Goal: Navigation & Orientation: Find specific page/section

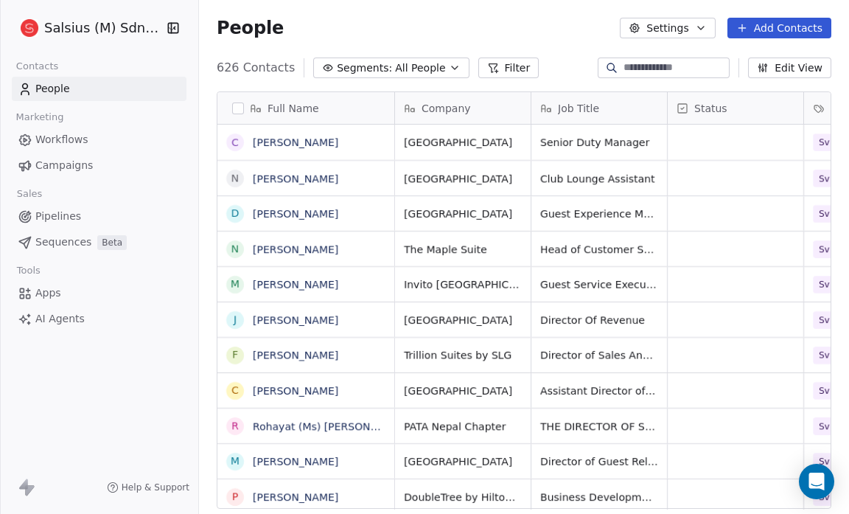
scroll to position [443, 640]
click at [433, 64] on button "Segments: All People" at bounding box center [390, 67] width 155 height 21
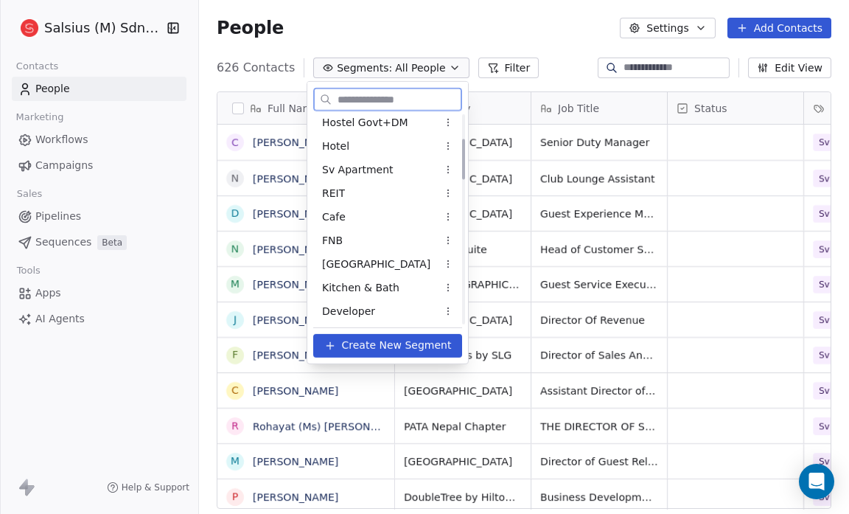
scroll to position [125, 0]
click at [383, 167] on span "Sv Apartment" at bounding box center [357, 168] width 71 height 15
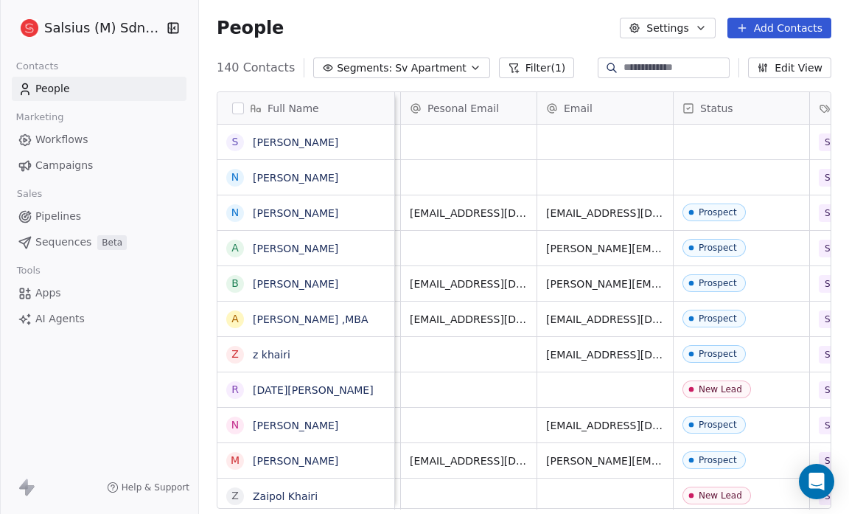
scroll to position [0, 539]
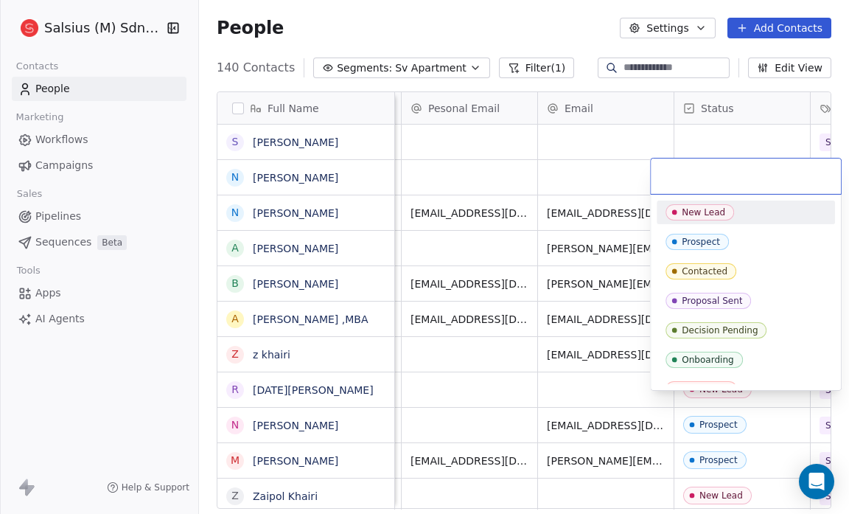
click at [729, 181] on input "text" at bounding box center [746, 176] width 172 height 16
click at [717, 216] on div "New Lead" at bounding box center [703, 212] width 43 height 10
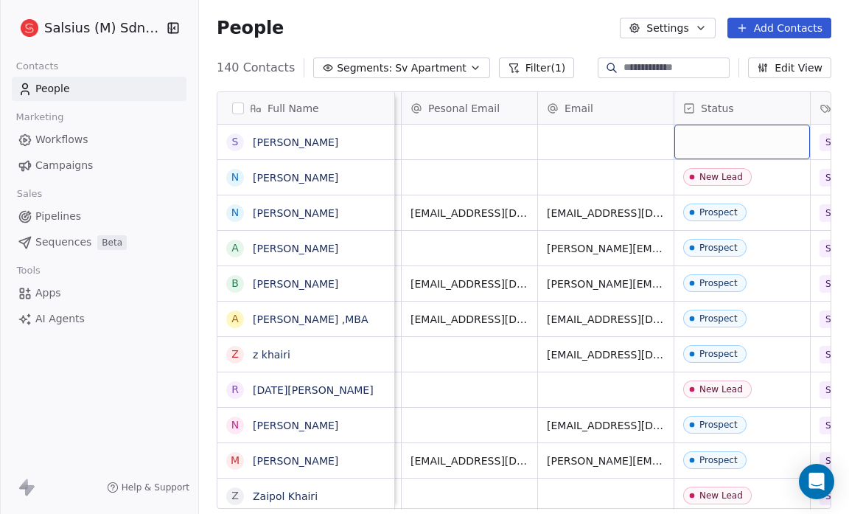
scroll to position [1132, 0]
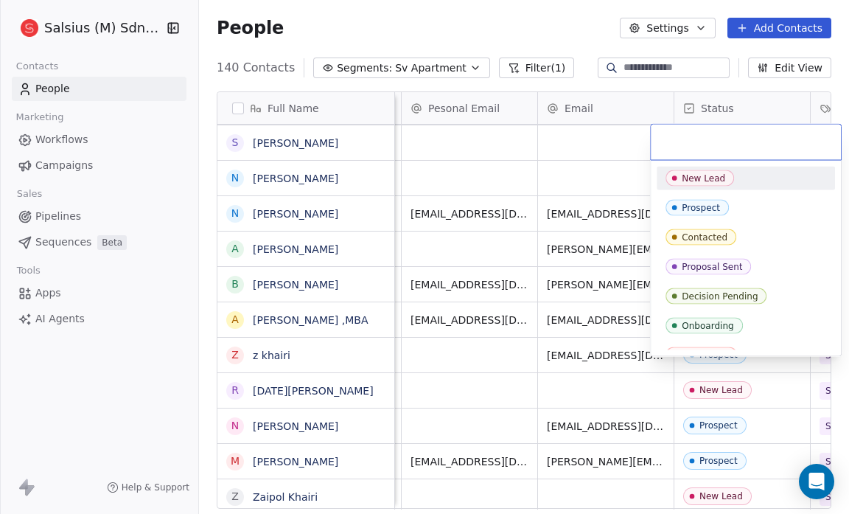
click at [615, 144] on html "Salsius (M) Sdn Bhd Contacts People Marketing Workflows Campaigns Sales Pipelin…" at bounding box center [424, 257] width 849 height 514
click at [714, 178] on div "New Lead" at bounding box center [703, 178] width 43 height 10
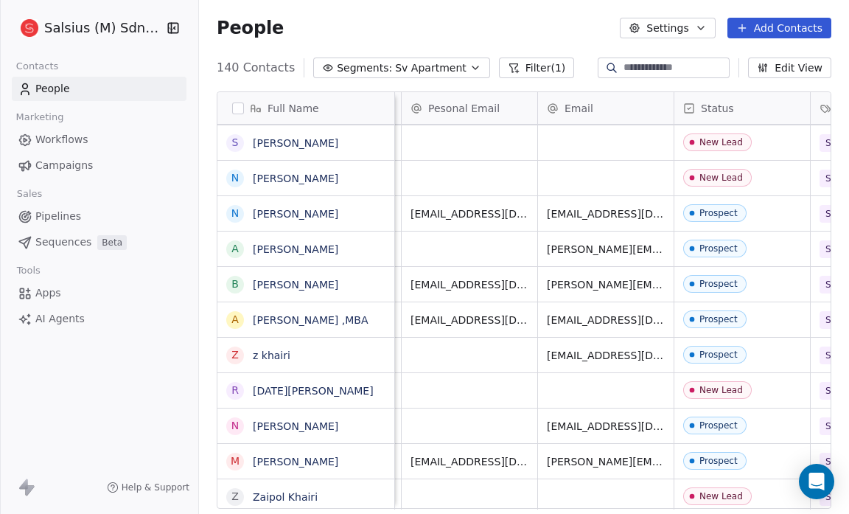
click at [564, 40] on div "People Settings Add Contacts" at bounding box center [524, 28] width 650 height 56
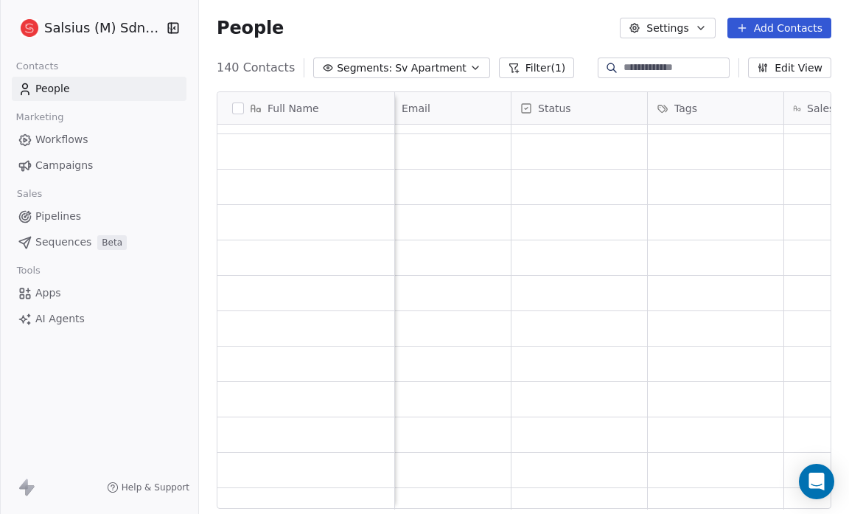
scroll to position [3584, 0]
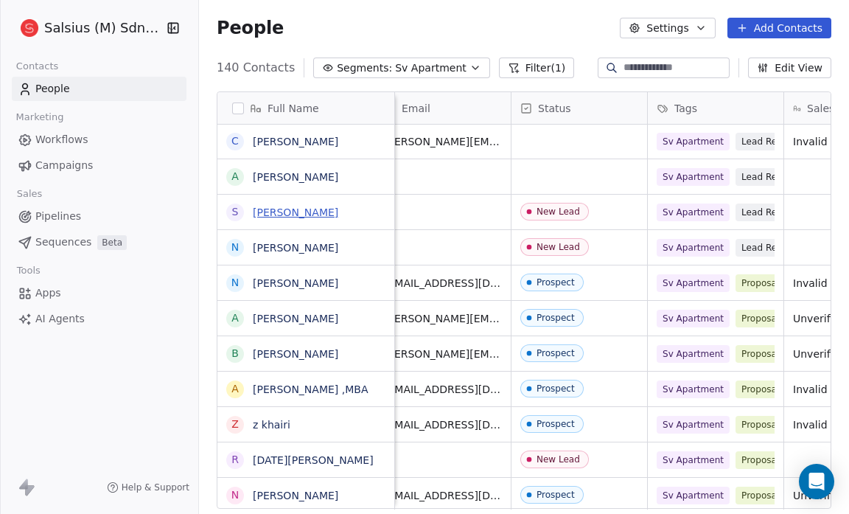
click at [281, 207] on link "Sheryn A." at bounding box center [295, 212] width 85 height 12
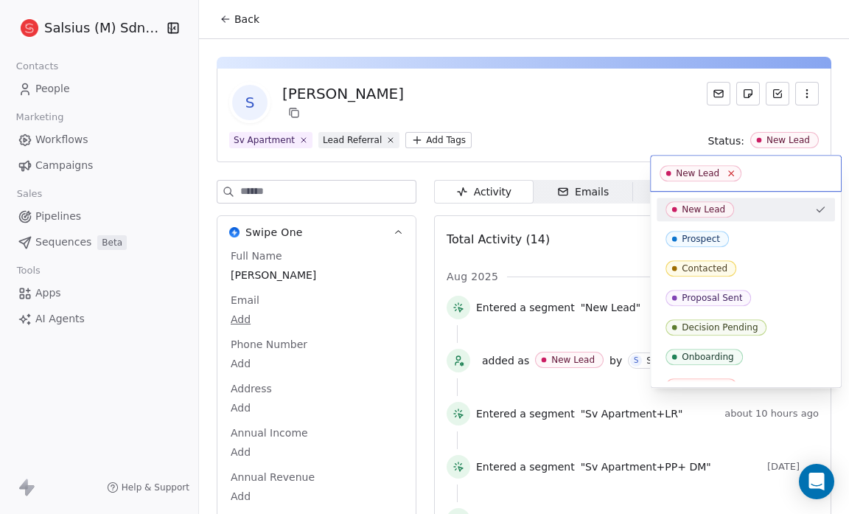
click at [727, 173] on icon at bounding box center [732, 174] width 10 height 10
click at [622, 99] on html "Salsius (M) Sdn Bhd Contacts People Marketing Workflows Campaigns Sales Pipelin…" at bounding box center [424, 257] width 849 height 514
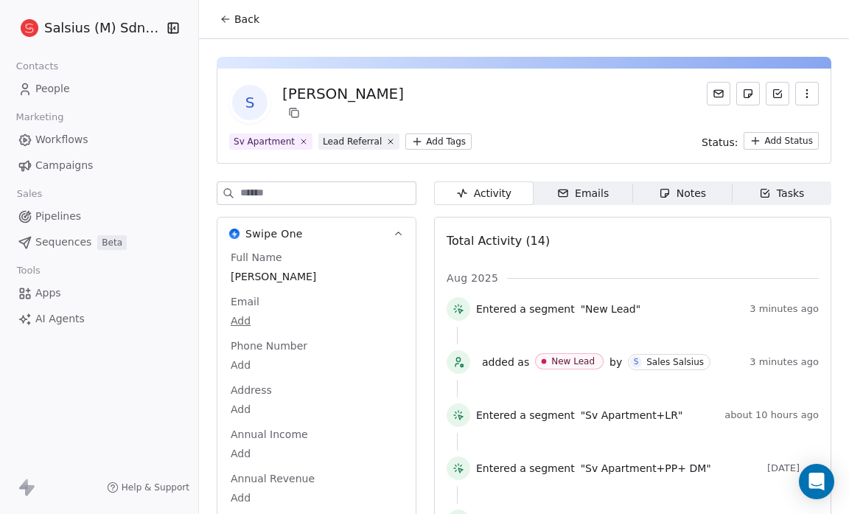
click at [230, 25] on button "Back" at bounding box center [239, 19] width 57 height 27
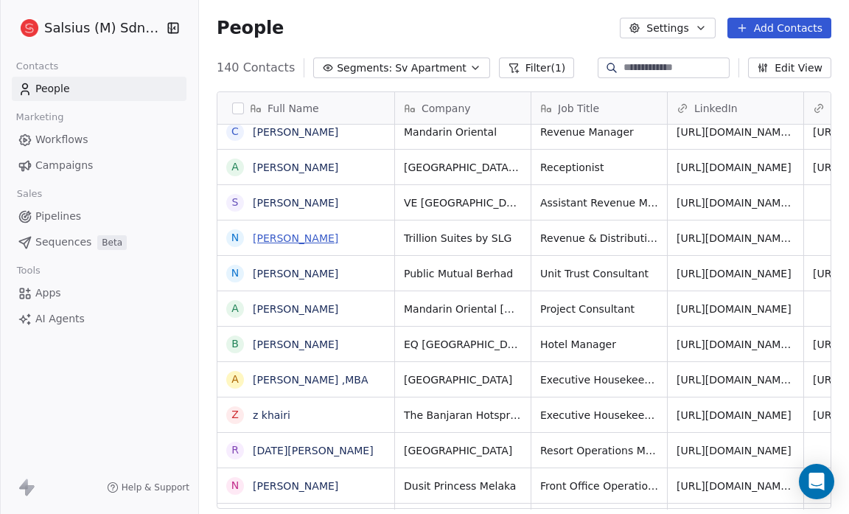
click at [296, 241] on link "[PERSON_NAME]" at bounding box center [295, 238] width 85 height 12
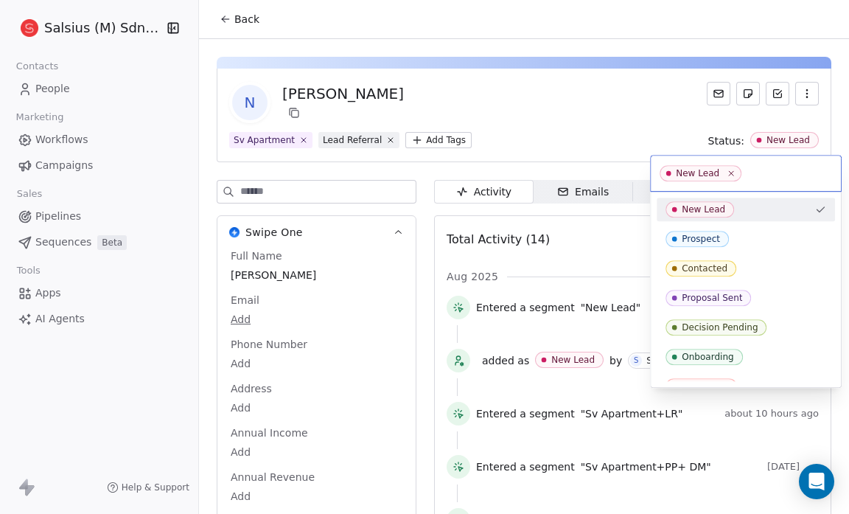
click at [721, 172] on span "New Lead" at bounding box center [701, 173] width 82 height 16
click at [723, 169] on span "New Lead" at bounding box center [701, 173] width 82 height 16
click at [727, 169] on icon at bounding box center [732, 174] width 10 height 10
click at [615, 111] on html "Salsius (M) Sdn Bhd Contacts People Marketing Workflows Campaigns Sales Pipelin…" at bounding box center [424, 257] width 849 height 514
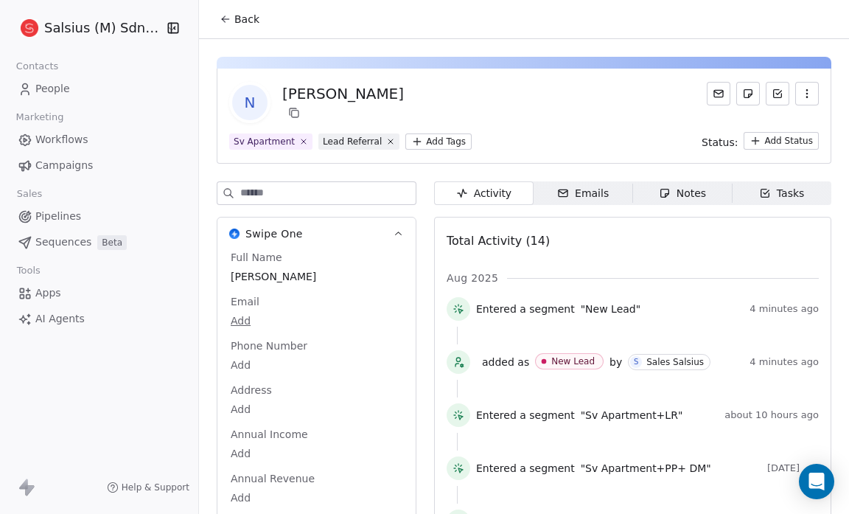
click at [232, 18] on button "Back" at bounding box center [239, 19] width 57 height 27
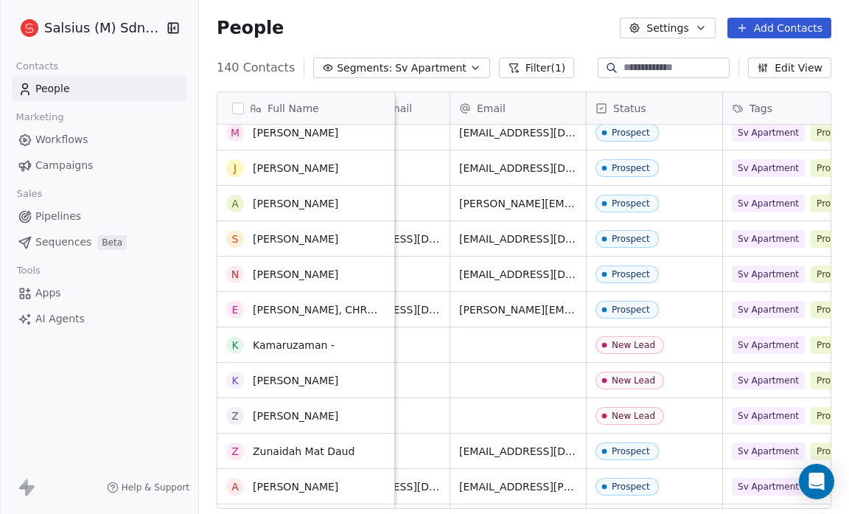
scroll to position [1536, 0]
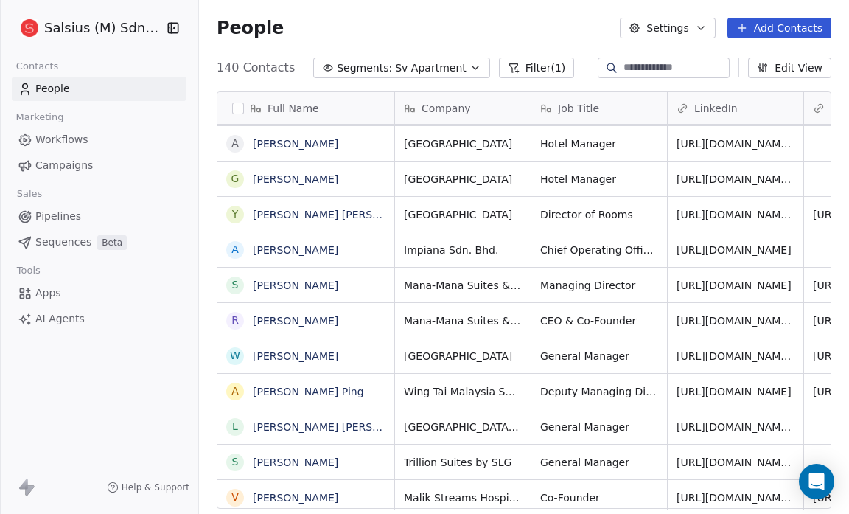
click at [469, 66] on icon "button" at bounding box center [475, 68] width 12 height 12
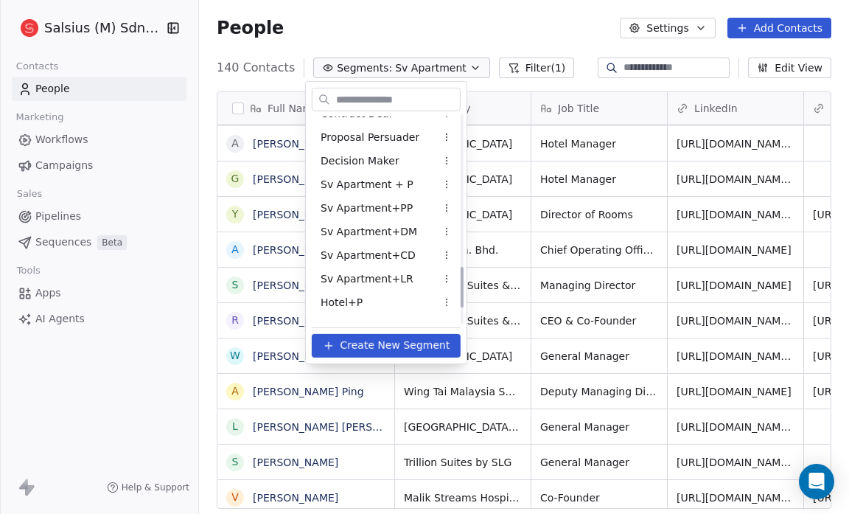
scroll to position [771, 0]
click at [380, 188] on span "Sv Apartment + P" at bounding box center [367, 182] width 93 height 15
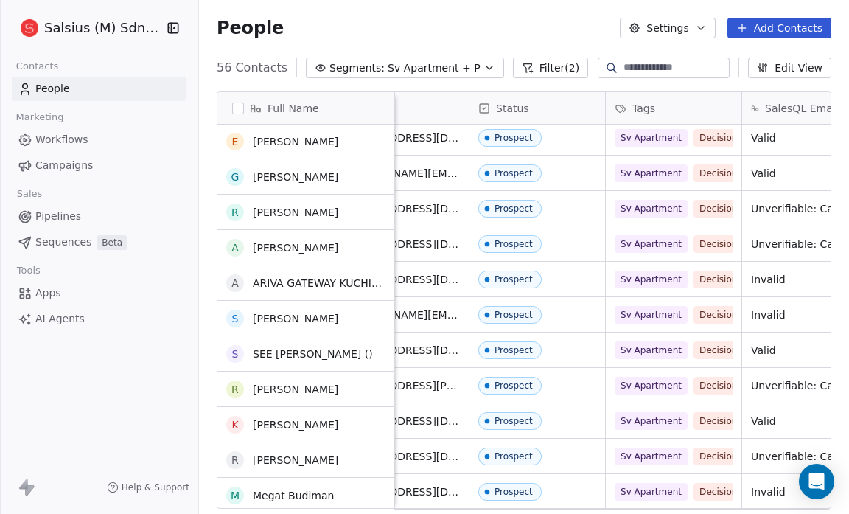
scroll to position [1270, 0]
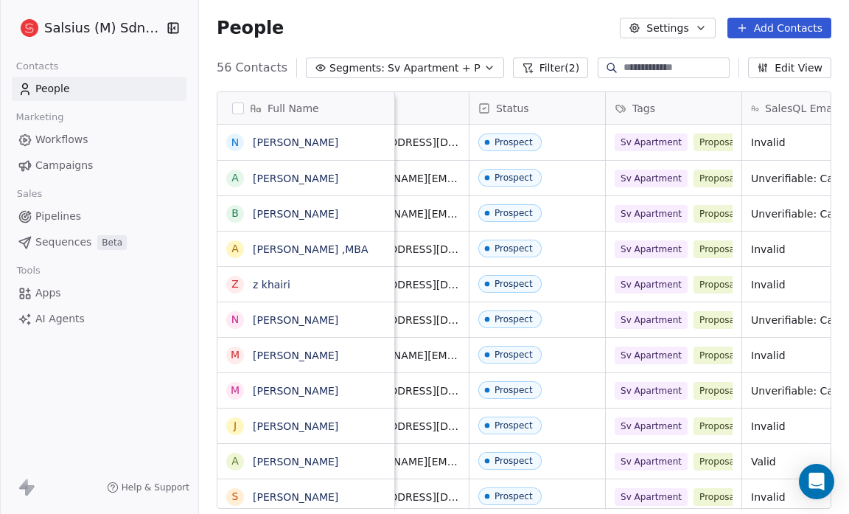
click at [483, 66] on icon "button" at bounding box center [489, 68] width 12 height 12
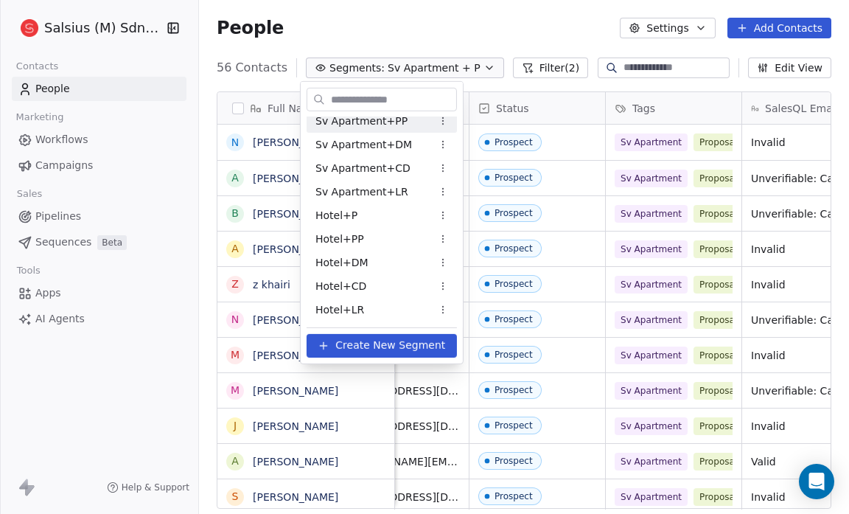
click at [404, 120] on div "Sv Apartment+PP" at bounding box center [382, 121] width 150 height 24
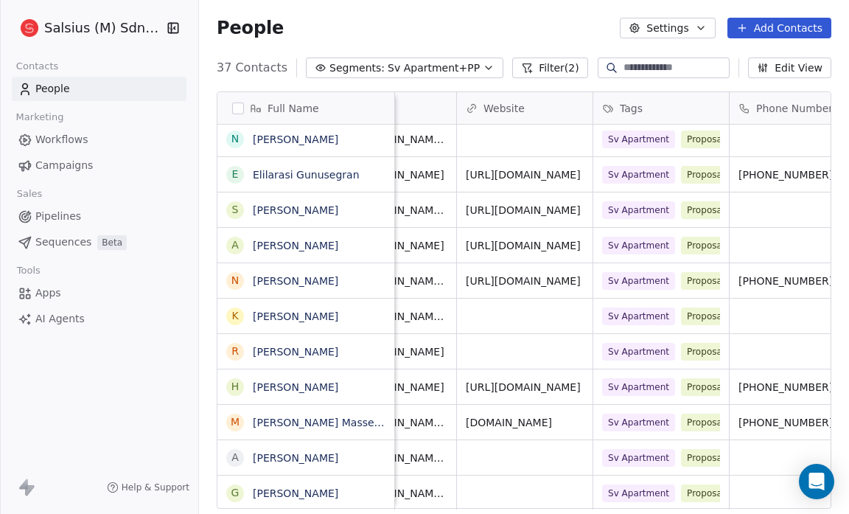
click at [228, 66] on span "37 Contacts" at bounding box center [252, 68] width 71 height 18
click at [483, 69] on icon "button" at bounding box center [489, 68] width 12 height 12
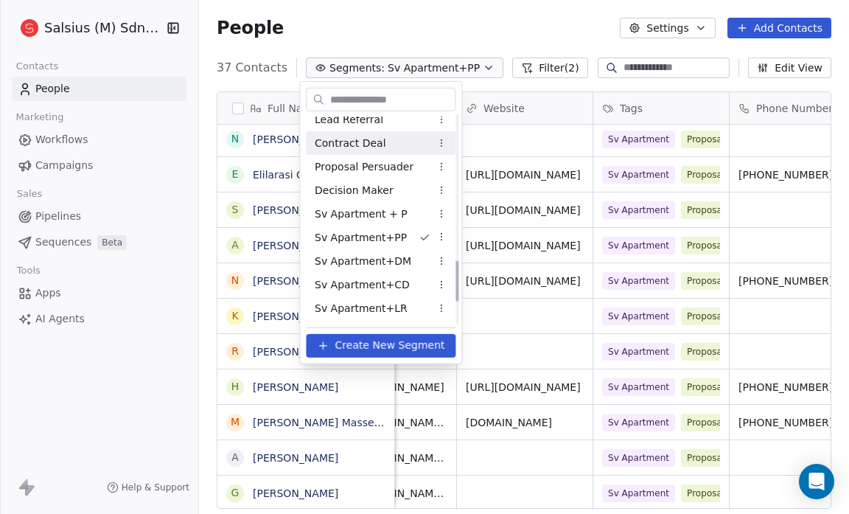
scroll to position [740, 0]
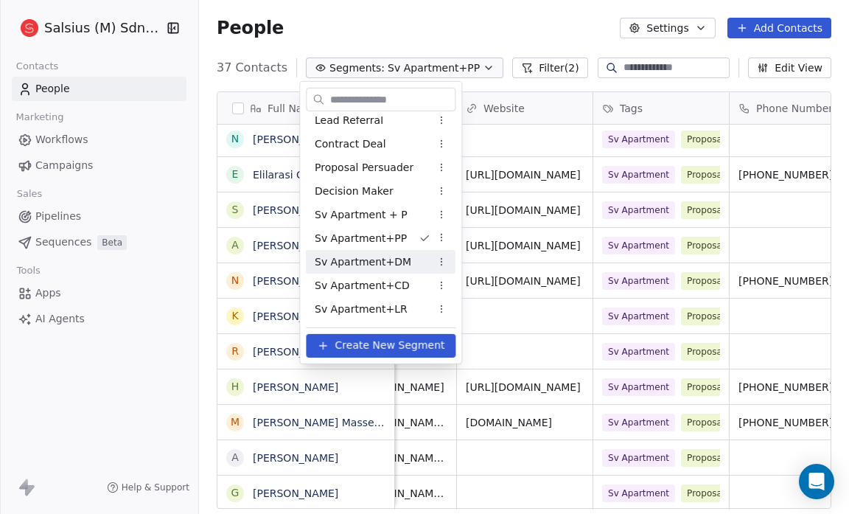
click at [406, 256] on div "Sv Apartment+DM" at bounding box center [381, 262] width 150 height 24
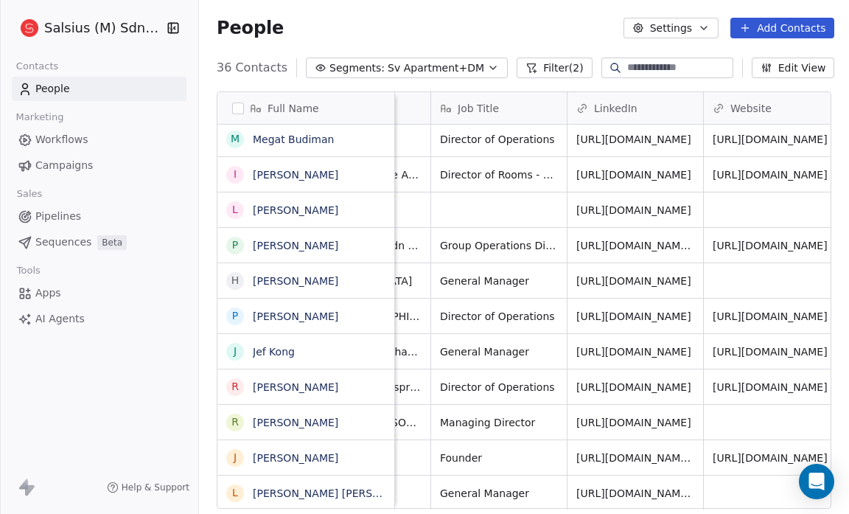
scroll to position [1, 0]
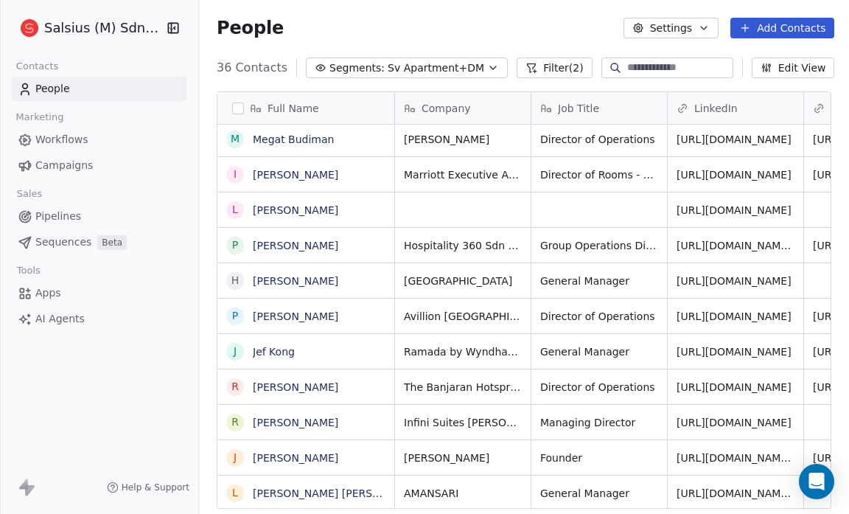
click at [490, 68] on icon "button" at bounding box center [493, 67] width 6 height 3
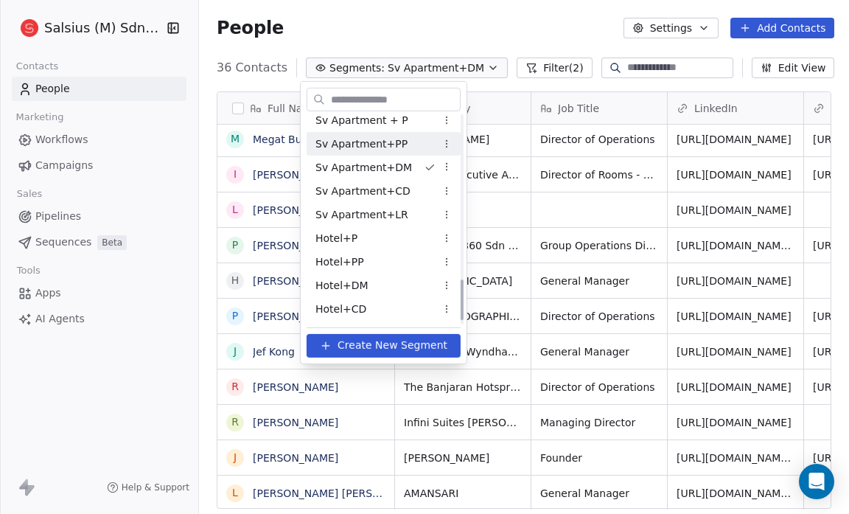
scroll to position [834, 0]
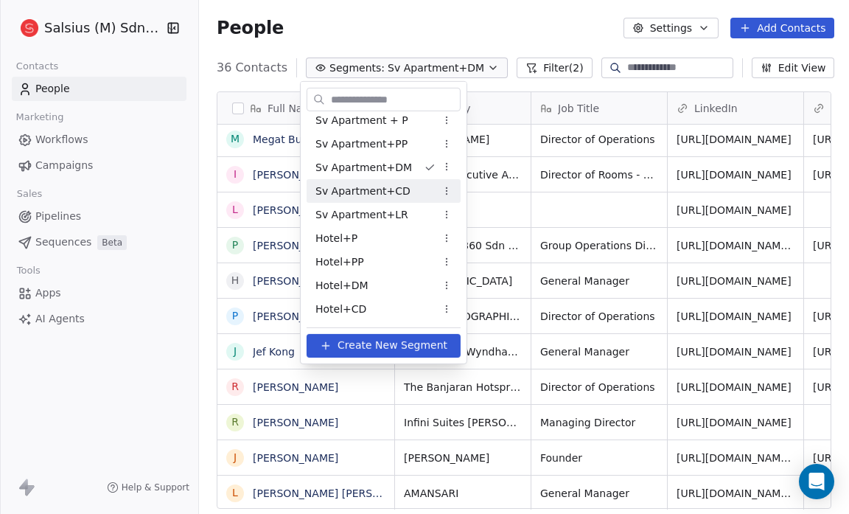
click at [395, 183] on span "Sv Apartment+CD" at bounding box center [362, 190] width 95 height 15
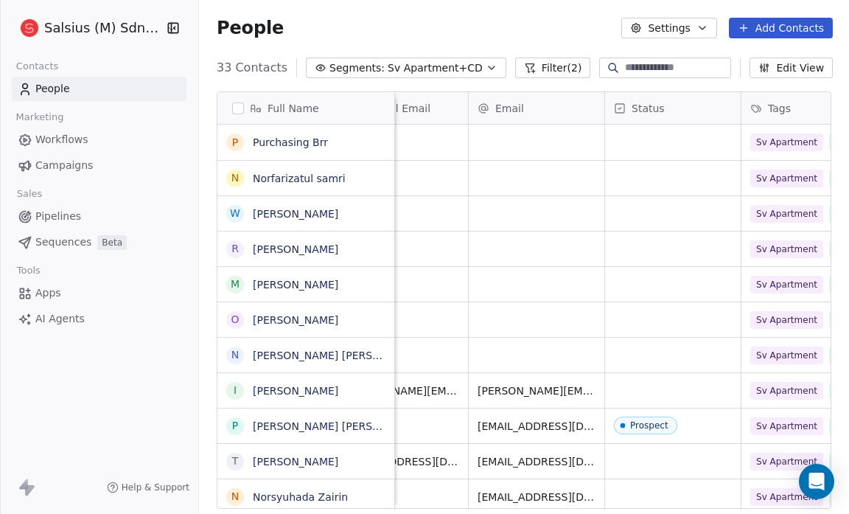
scroll to position [0, 604]
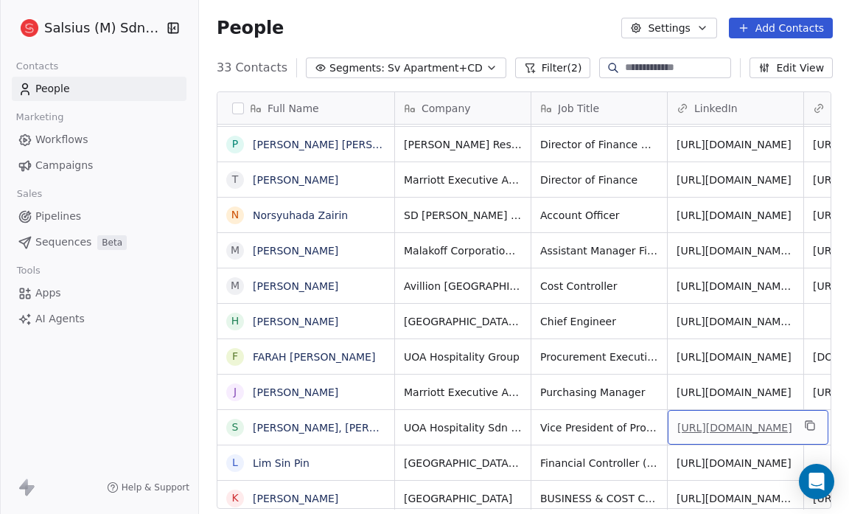
click at [733, 424] on link "[URL][DOMAIN_NAME]" at bounding box center [734, 428] width 115 height 12
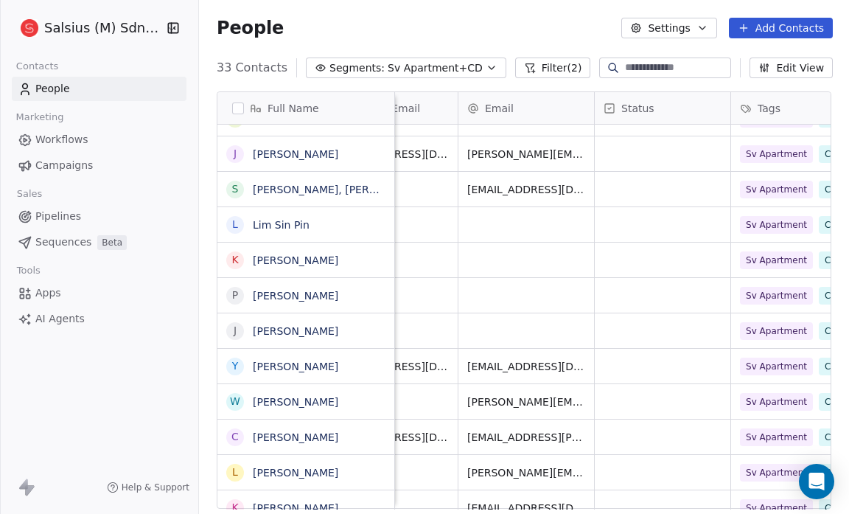
scroll to position [9, 609]
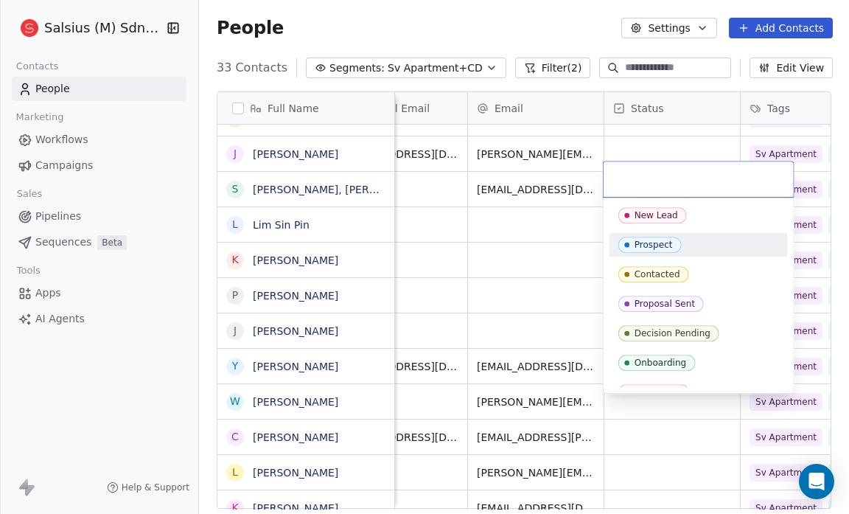
click at [660, 239] on div "Prospect" at bounding box center [653, 244] width 38 height 10
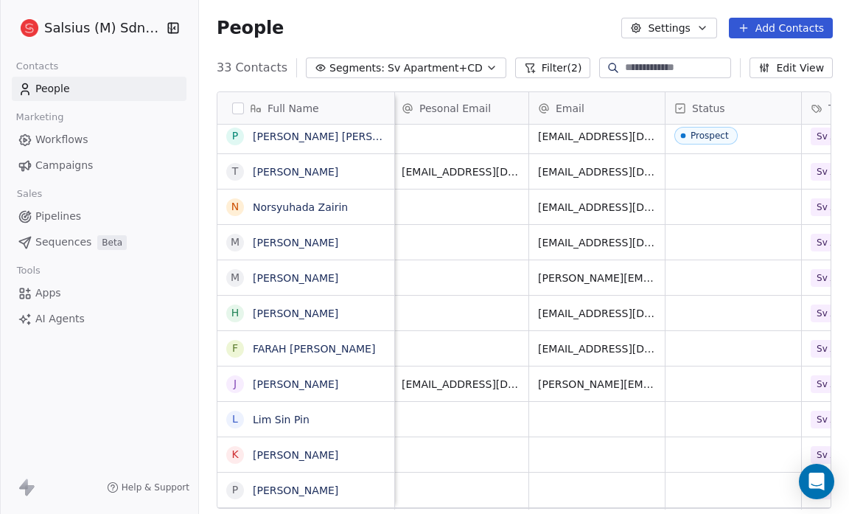
scroll to position [9, 549]
click at [720, 374] on div "grid" at bounding box center [732, 383] width 136 height 35
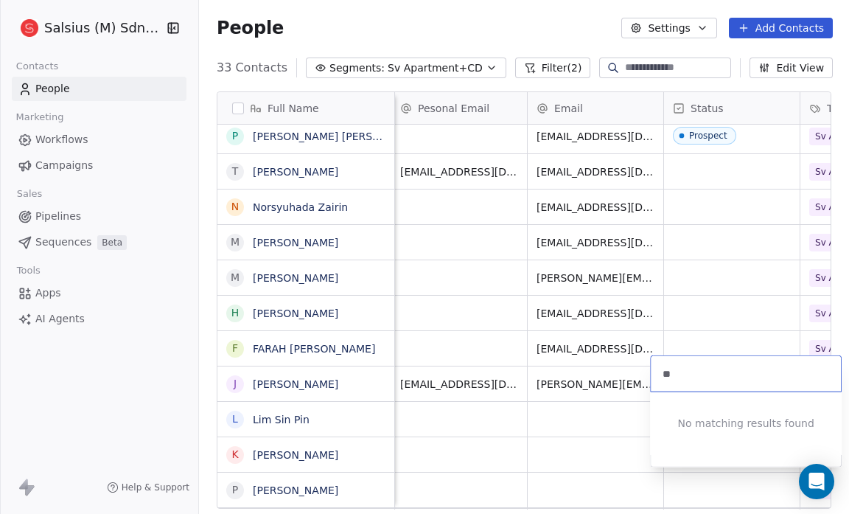
click at [704, 371] on input "text" at bounding box center [746, 374] width 172 height 16
click at [704, 356] on div at bounding box center [746, 373] width 190 height 35
click at [454, 318] on html "Salsius (M) Sdn Bhd Contacts People Marketing Workflows Campaigns Sales Pipelin…" at bounding box center [424, 257] width 849 height 514
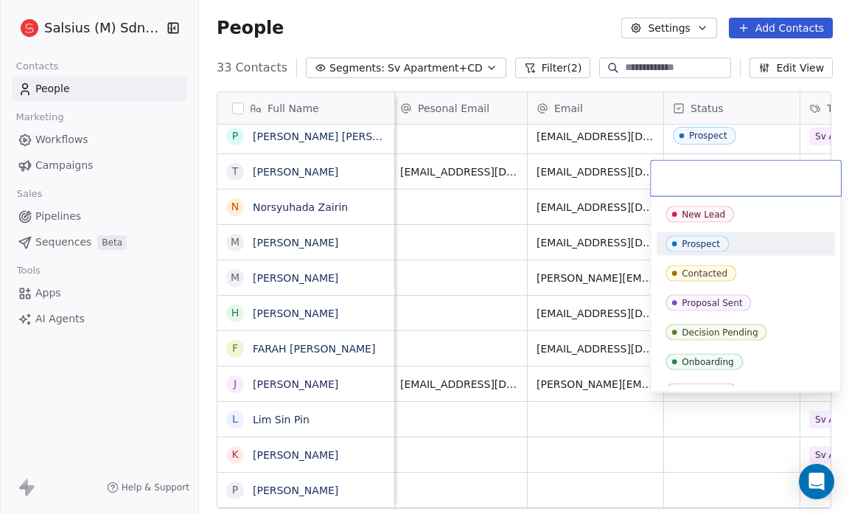
click at [721, 243] on span "Prospect" at bounding box center [696, 244] width 63 height 16
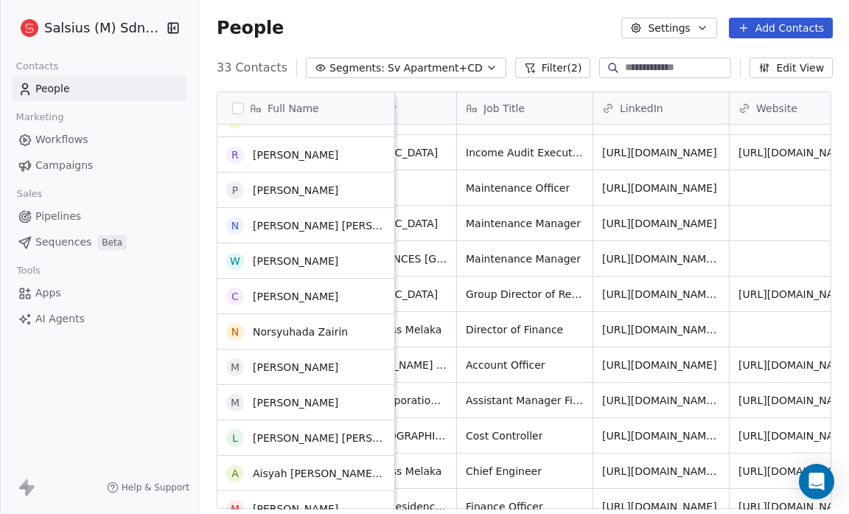
scroll to position [519, 0]
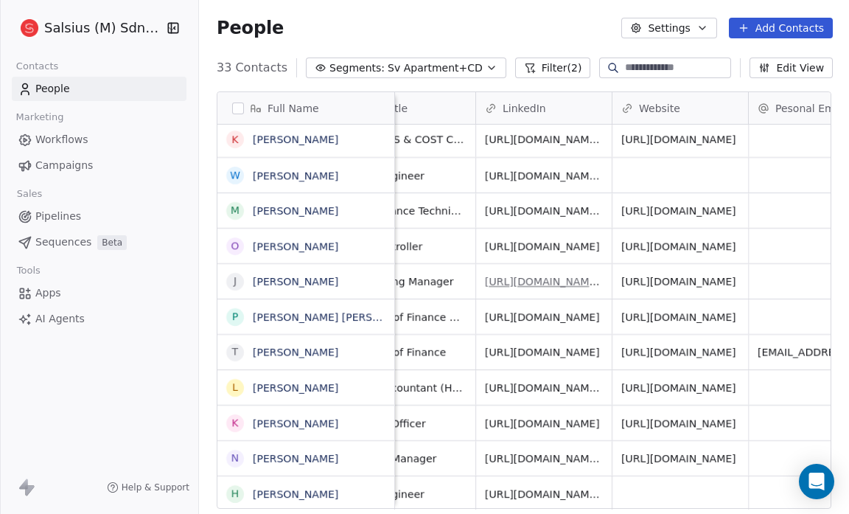
scroll to position [9, 192]
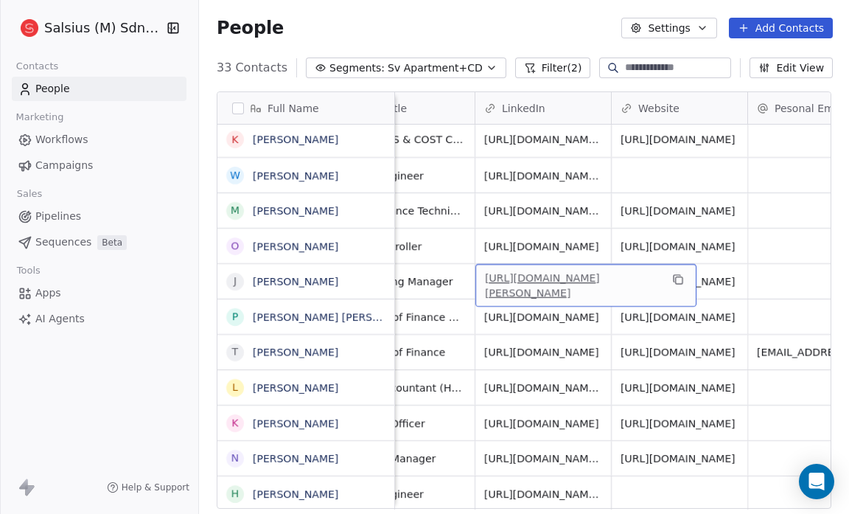
click at [548, 272] on link "[URL][DOMAIN_NAME][PERSON_NAME]" at bounding box center [542, 285] width 115 height 27
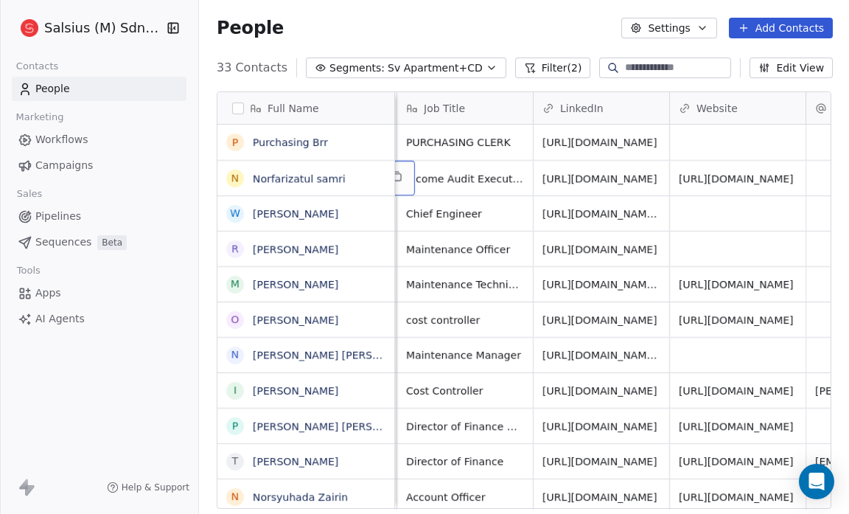
scroll to position [9, 136]
click at [740, 172] on link "[URL][DOMAIN_NAME]" at bounding box center [734, 178] width 115 height 12
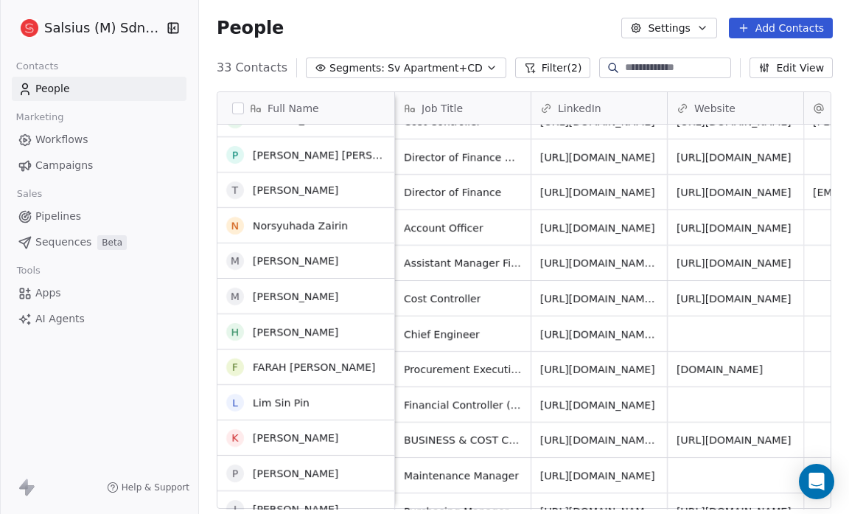
scroll to position [0, 0]
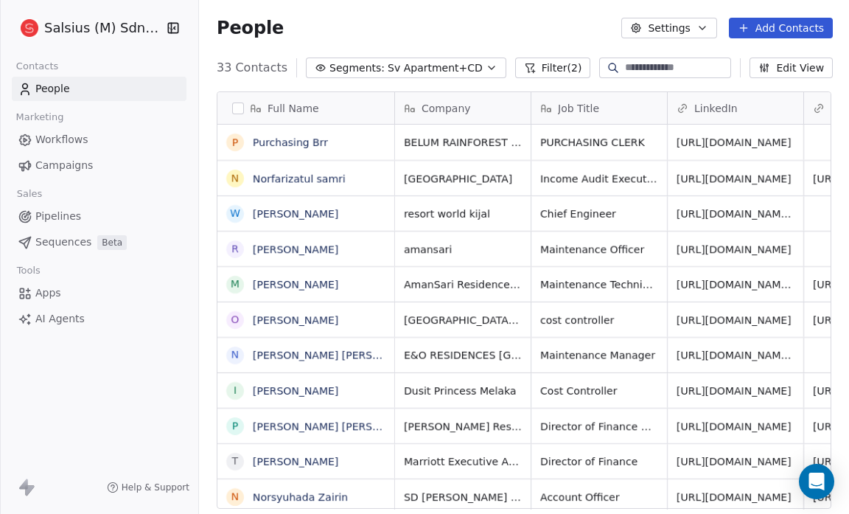
click at [486, 69] on icon "button" at bounding box center [492, 68] width 12 height 12
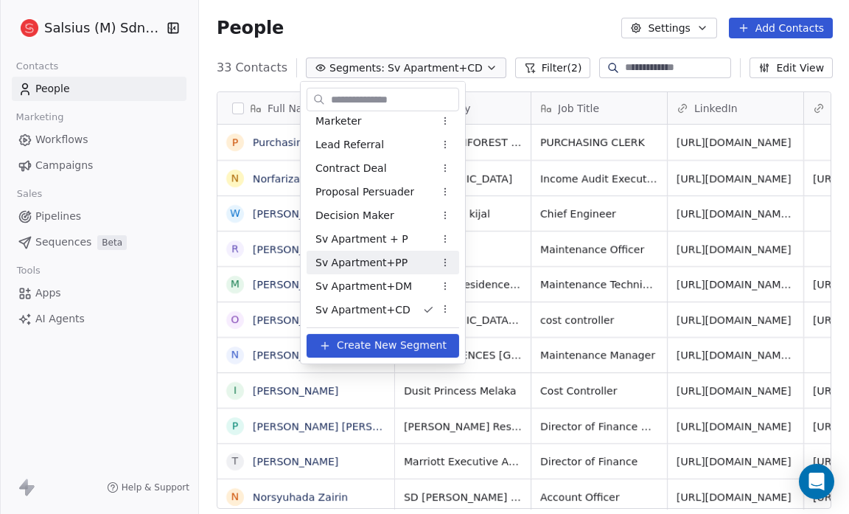
click at [355, 266] on span "Sv Apartment+PP" at bounding box center [361, 261] width 92 height 15
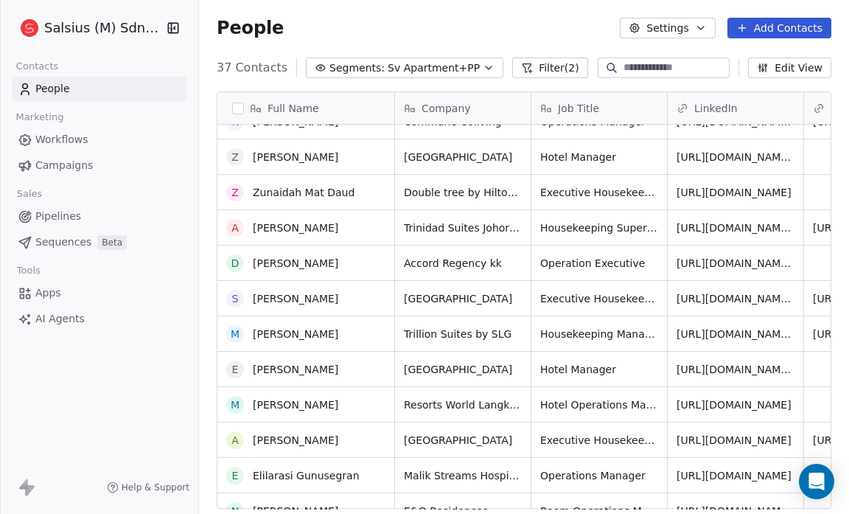
scroll to position [589, 0]
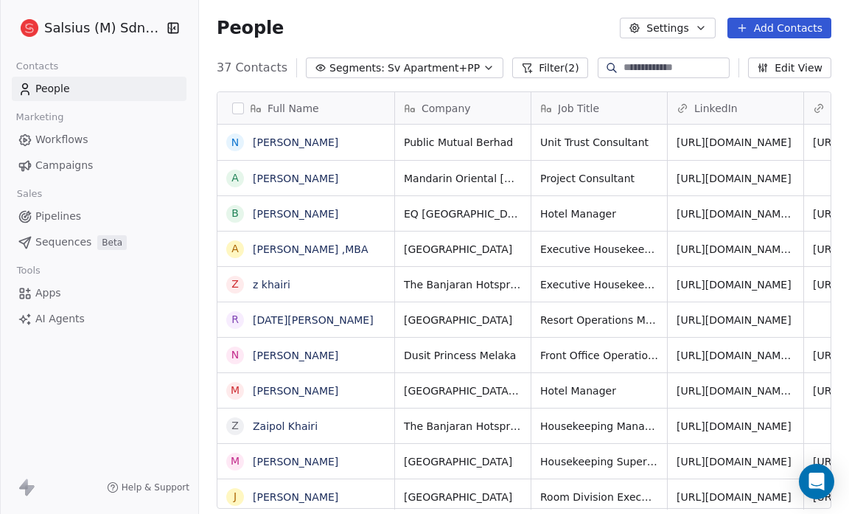
click at [483, 66] on icon "button" at bounding box center [489, 68] width 12 height 12
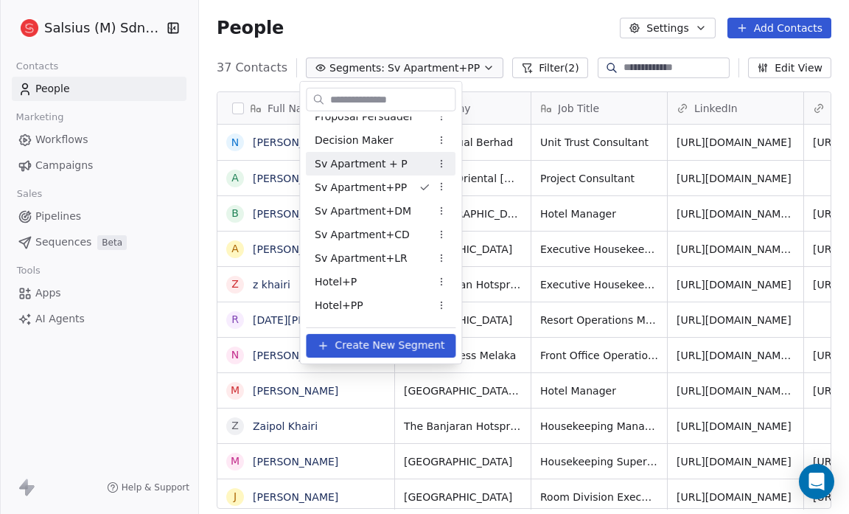
click at [378, 167] on span "Sv Apartment + P" at bounding box center [361, 162] width 93 height 15
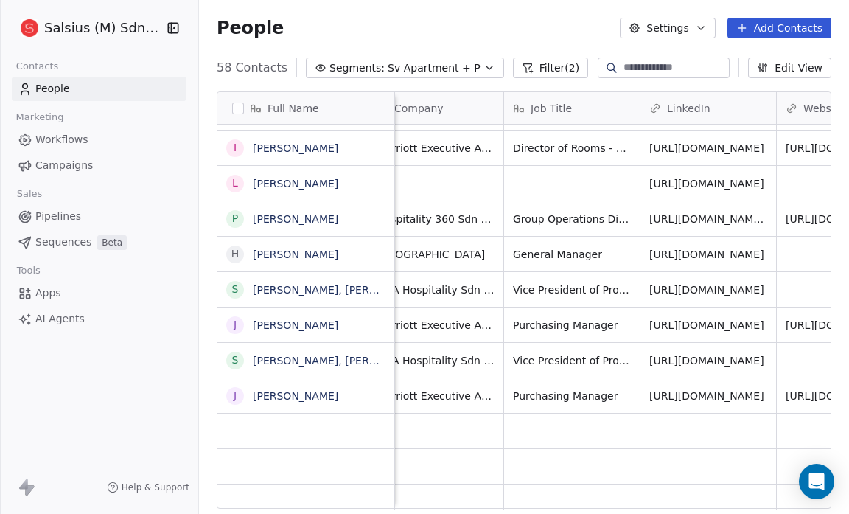
scroll to position [0, 0]
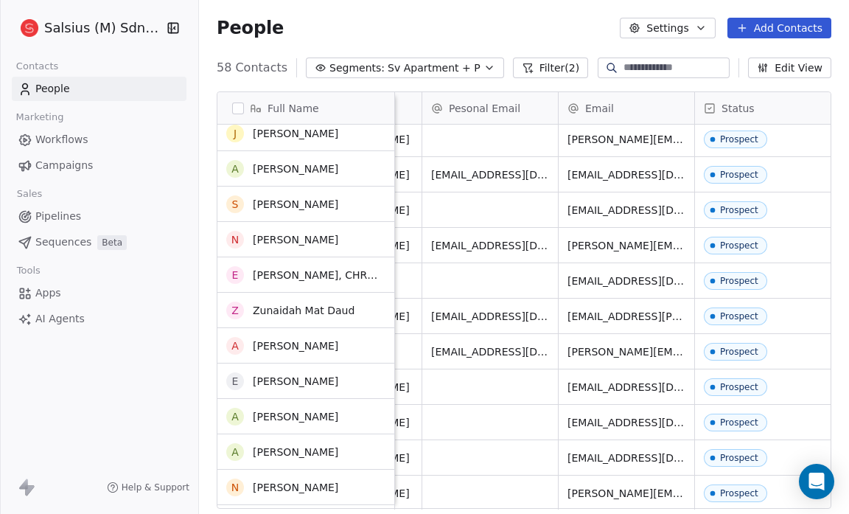
scroll to position [214, 0]
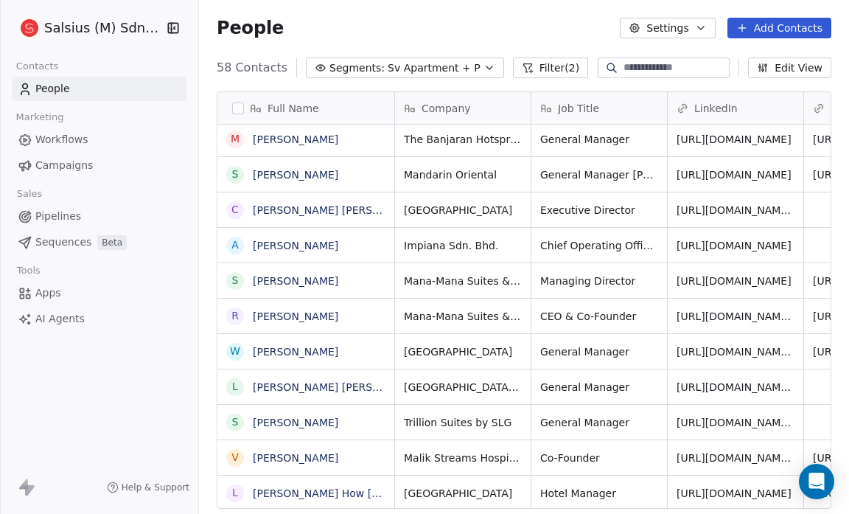
click at [202, 393] on div "Full Name W [PERSON_NAME] V [PERSON_NAME] K [PERSON_NAME] L [PERSON_NAME] How […" at bounding box center [524, 306] width 650 height 452
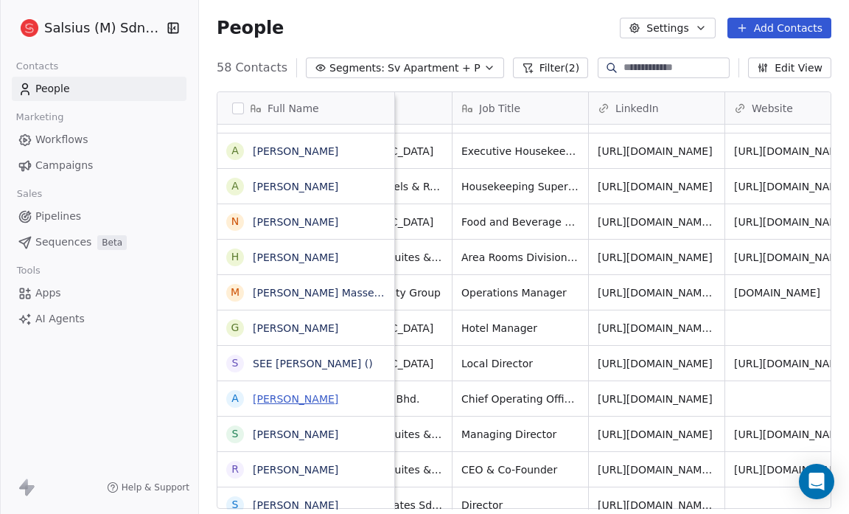
click at [324, 394] on link "[PERSON_NAME]" at bounding box center [295, 399] width 85 height 12
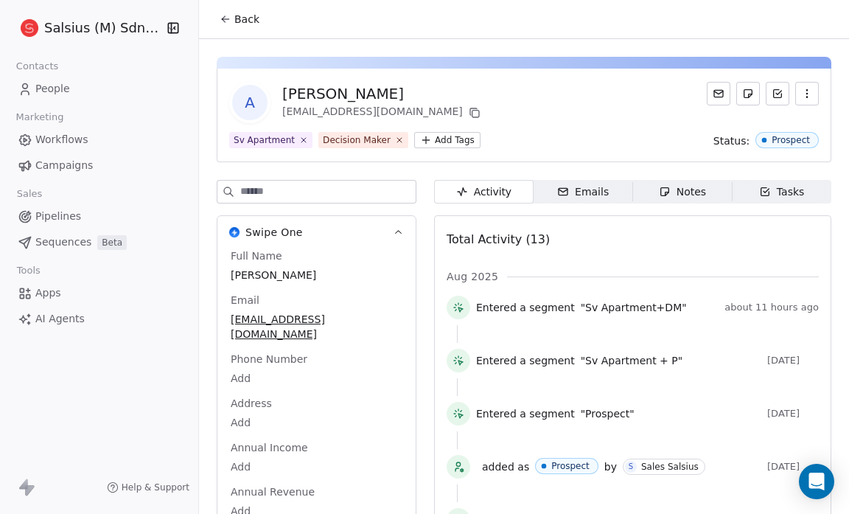
click at [220, 19] on icon at bounding box center [226, 19] width 12 height 12
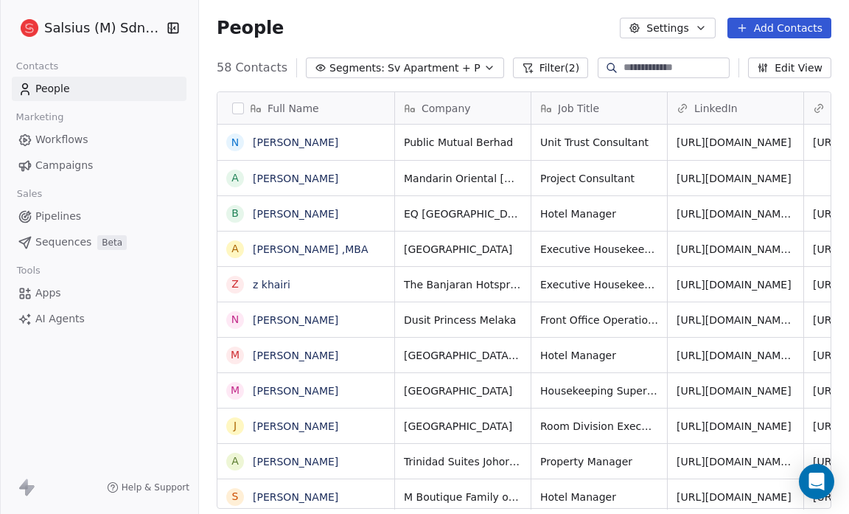
click at [461, 66] on span "Sv Apartment + P" at bounding box center [434, 67] width 93 height 15
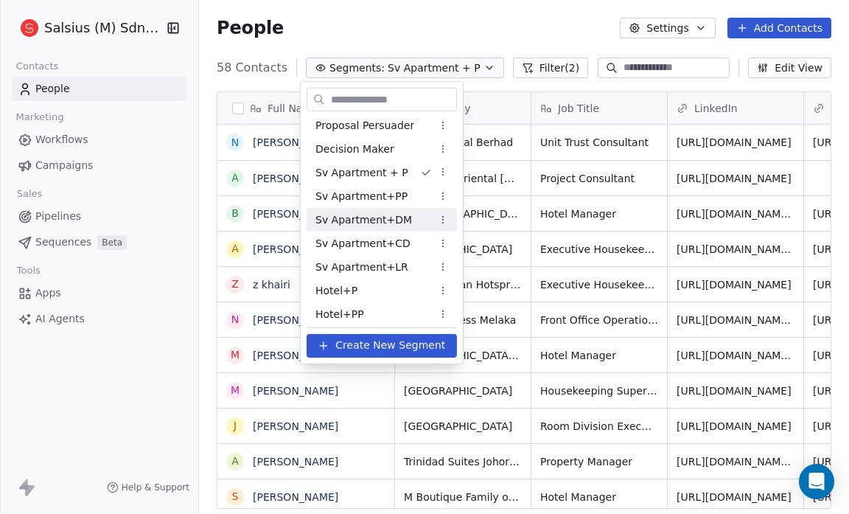
click at [423, 215] on div "Sv Apartment+DM" at bounding box center [382, 220] width 150 height 24
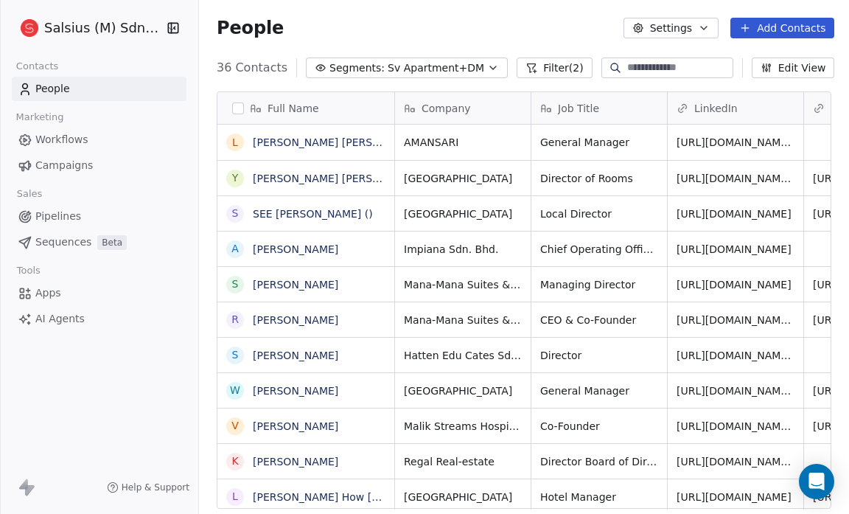
click at [487, 65] on icon "button" at bounding box center [493, 68] width 12 height 12
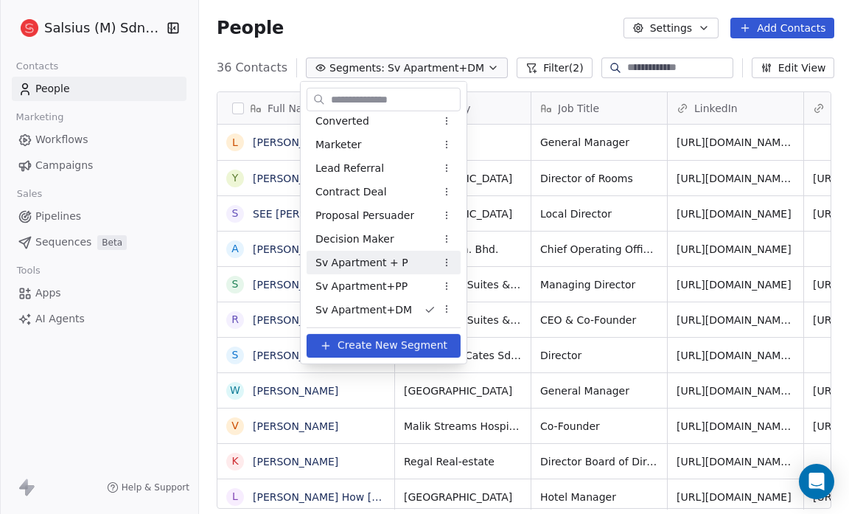
click at [415, 255] on div "Sv Apartment + P" at bounding box center [384, 263] width 154 height 24
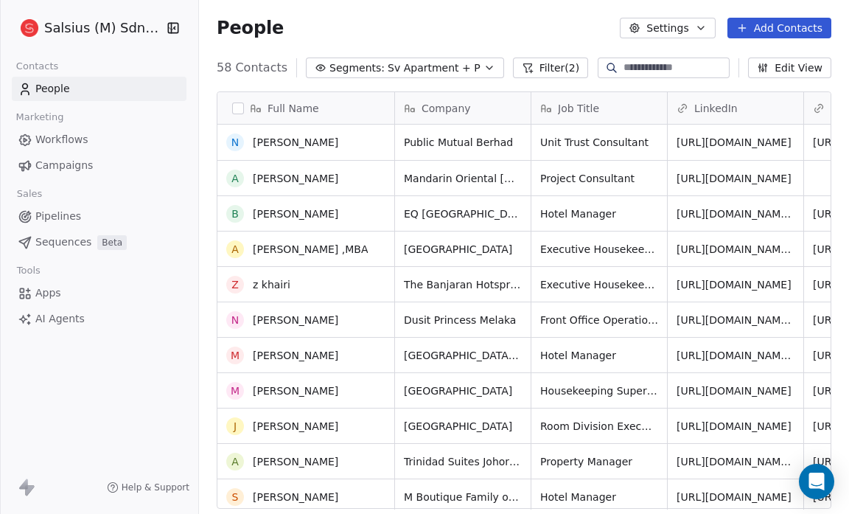
scroll to position [32, 0]
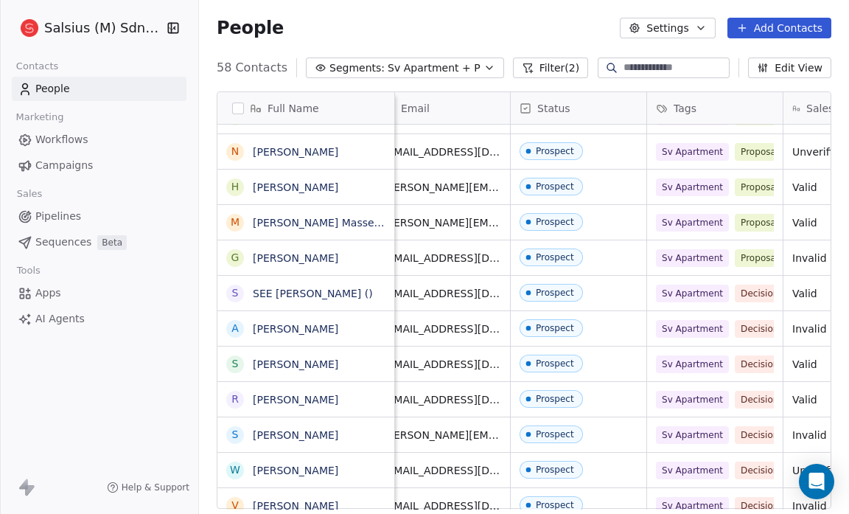
click at [435, 69] on span "Sv Apartment + P" at bounding box center [434, 67] width 93 height 15
drag, startPoint x: 626, startPoint y: 282, endPoint x: 614, endPoint y: 278, distance: 12.6
click at [614, 278] on html "Salsius (M) Sdn Bhd Contacts People Marketing Workflows Campaigns Sales Pipelin…" at bounding box center [424, 257] width 849 height 514
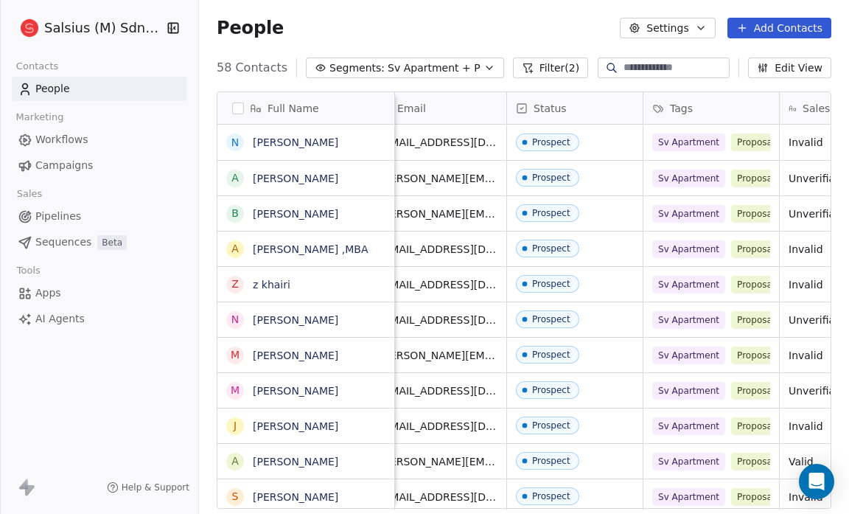
click at [483, 65] on icon "button" at bounding box center [489, 68] width 12 height 12
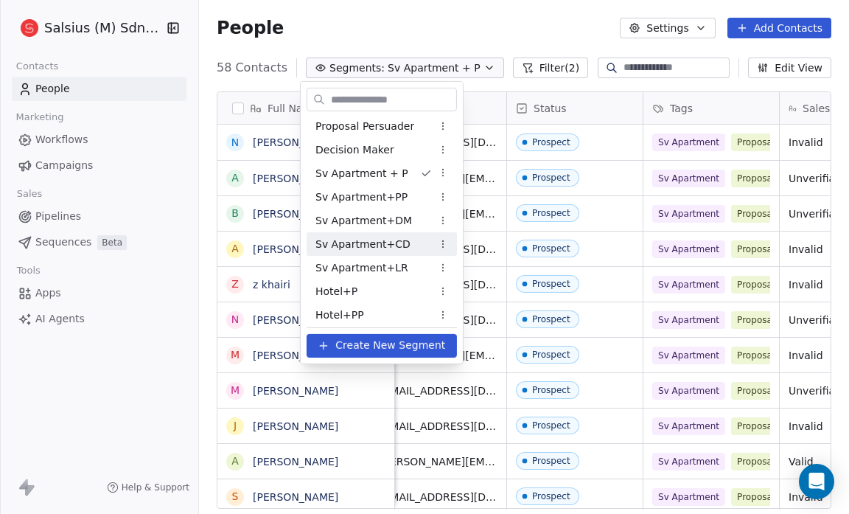
click at [366, 239] on span "Sv Apartment+CD" at bounding box center [362, 243] width 95 height 15
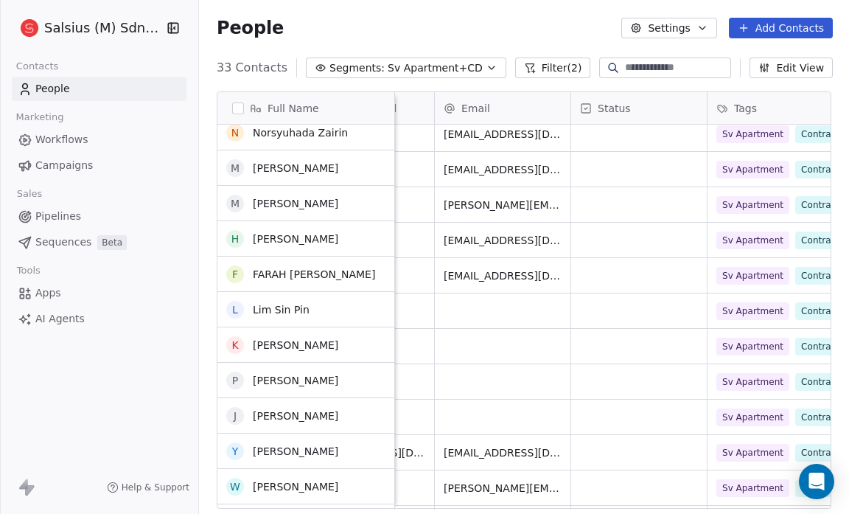
scroll to position [347, 0]
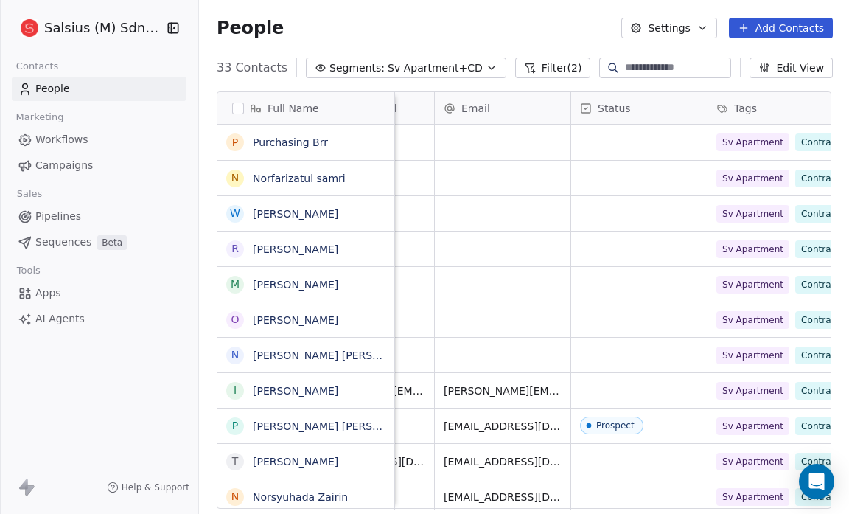
click at [486, 64] on icon "button" at bounding box center [492, 68] width 12 height 12
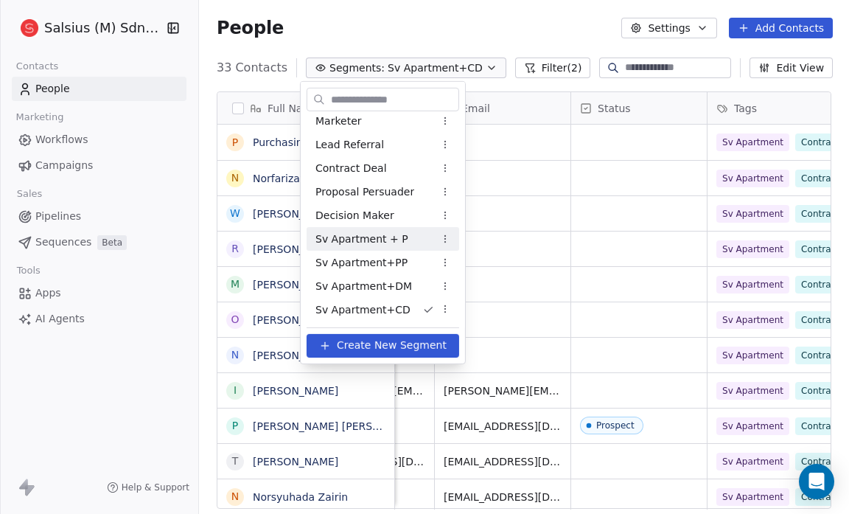
click at [378, 236] on span "Sv Apartment + P" at bounding box center [361, 238] width 93 height 15
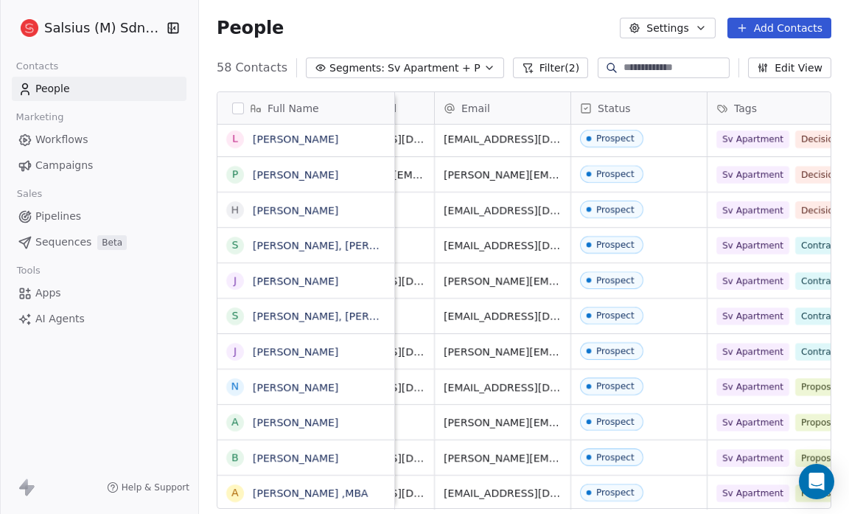
click at [209, 352] on div "Full Name S Susie Chin V Vishal Raj L Lin How Lim M Marc Groh S Sreether Pachim…" at bounding box center [524, 306] width 650 height 452
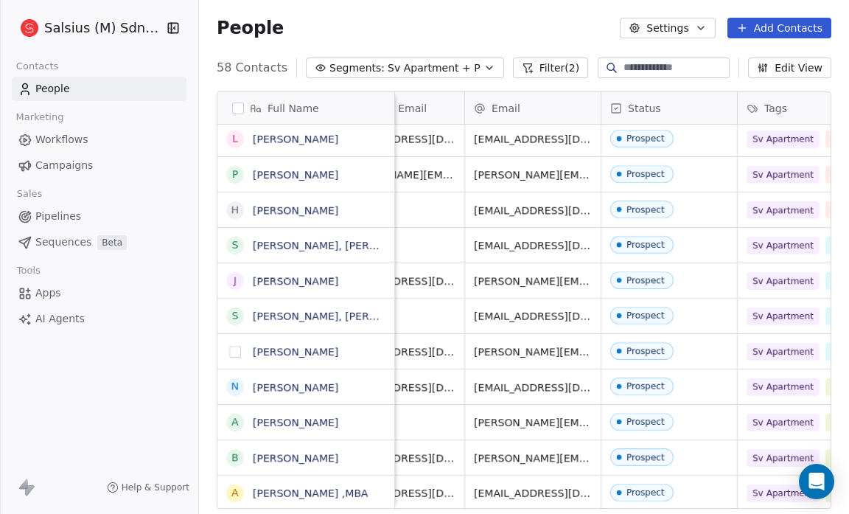
click at [239, 354] on button "grid" at bounding box center [235, 352] width 12 height 12
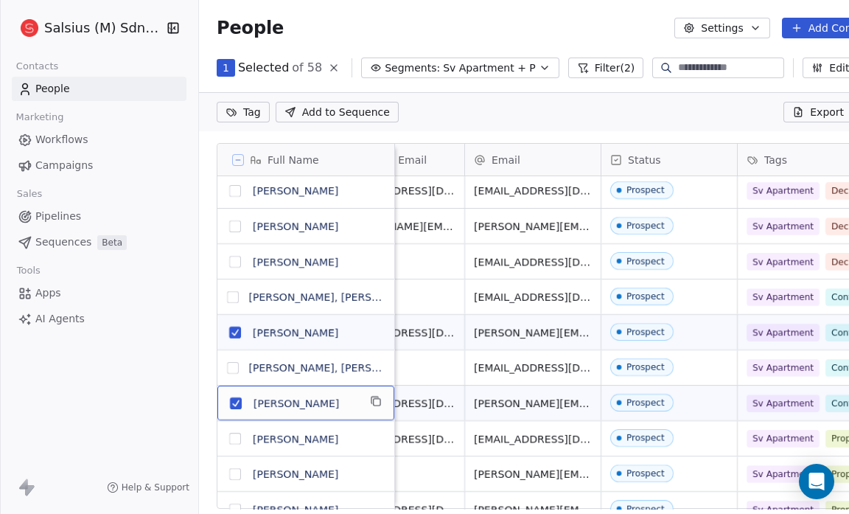
scroll to position [16, 0]
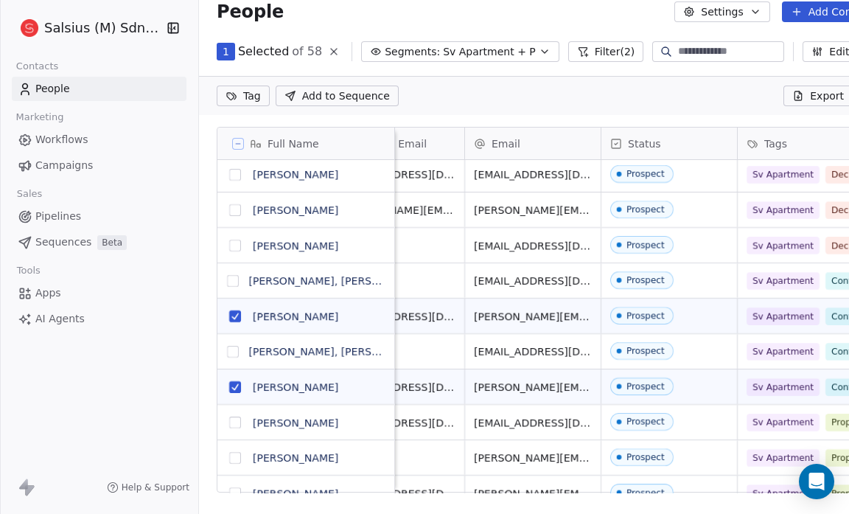
click at [237, 310] on button "grid" at bounding box center [235, 316] width 12 height 12
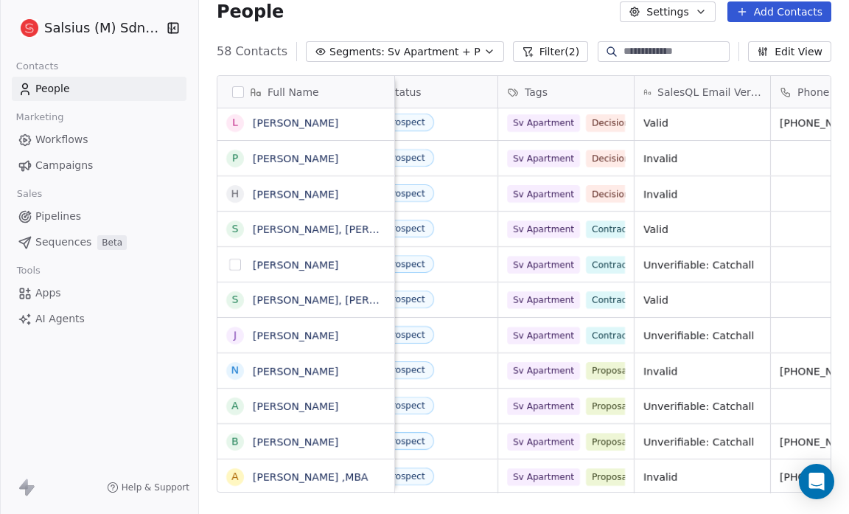
scroll to position [9, 856]
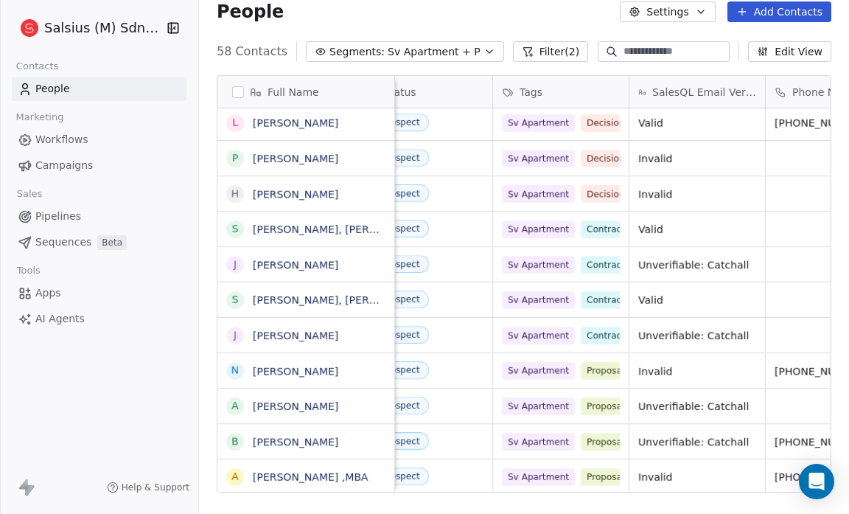
click at [461, 52] on span "Sv Apartment + P" at bounding box center [434, 51] width 93 height 15
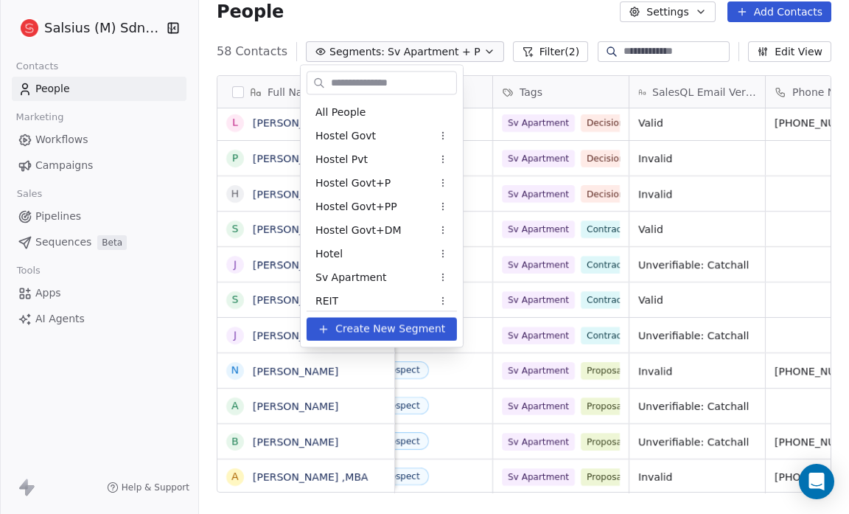
scroll to position [645, 0]
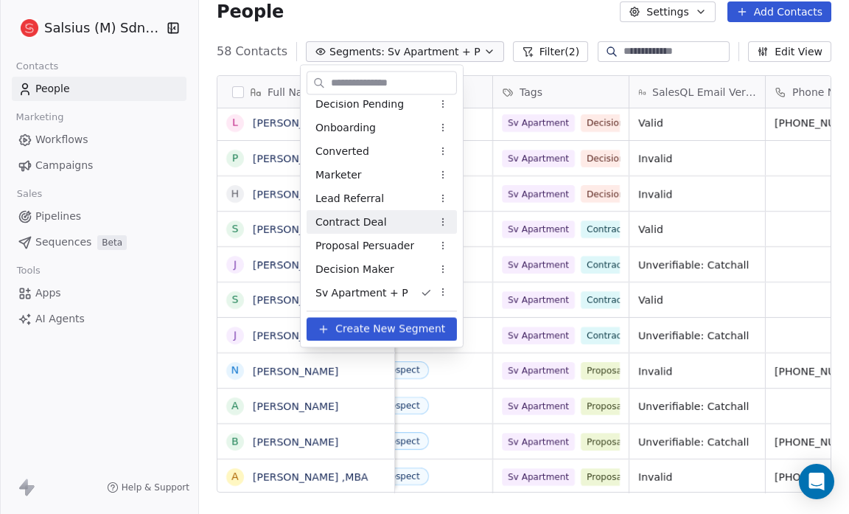
click at [403, 218] on div "Contract Deal" at bounding box center [382, 222] width 150 height 24
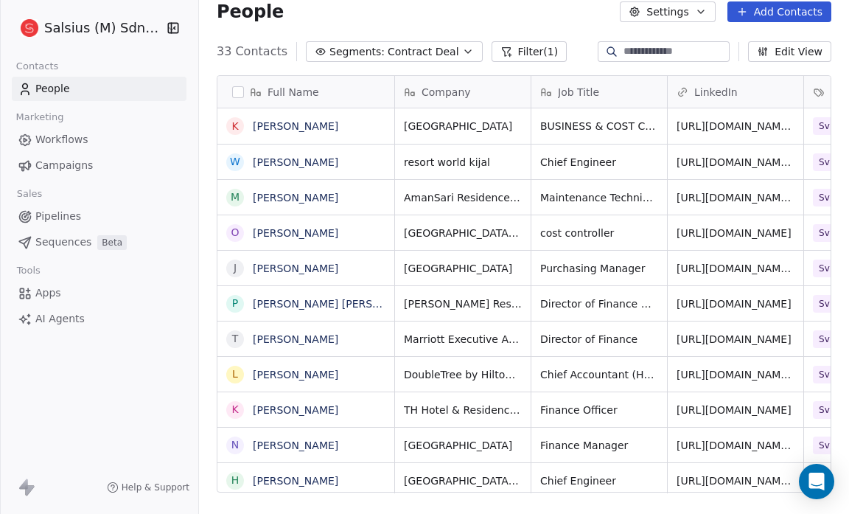
scroll to position [443, 640]
click at [462, 54] on icon "button" at bounding box center [468, 52] width 12 height 12
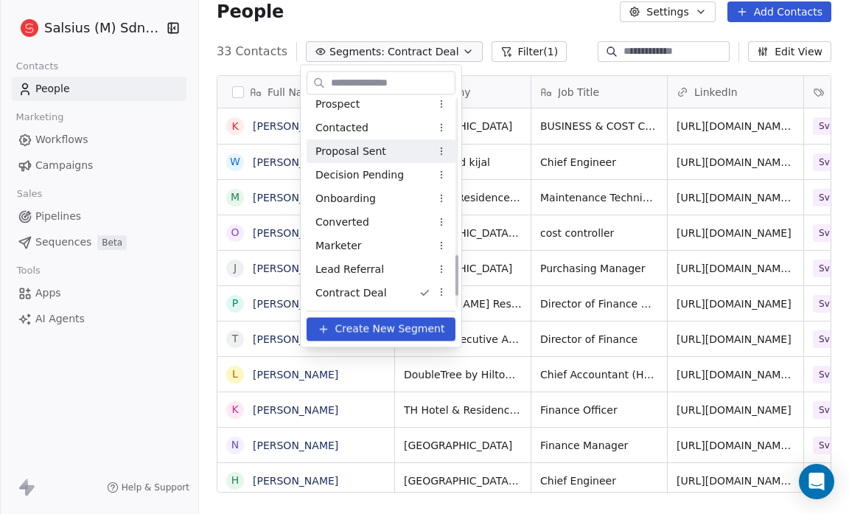
scroll to position [857, 0]
click at [378, 151] on span "Sv Apartment+CD" at bounding box center [362, 151] width 95 height 15
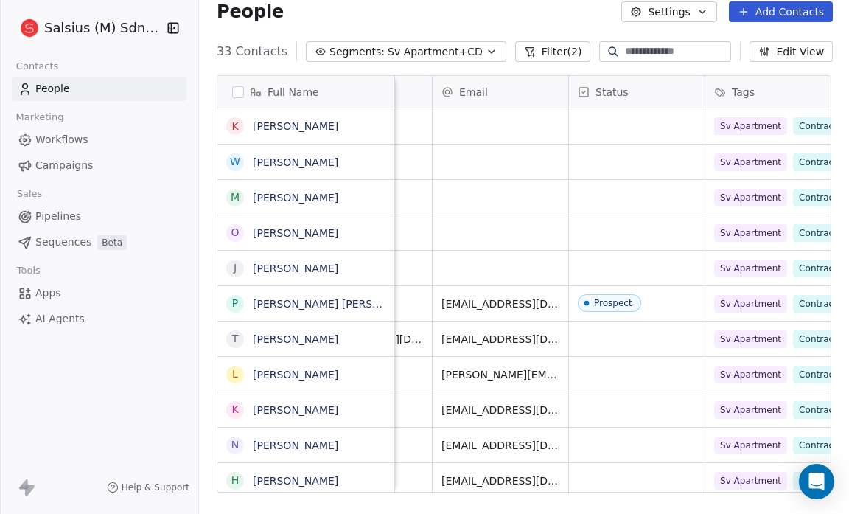
scroll to position [0, 644]
click at [268, 303] on link "[PERSON_NAME] [PERSON_NAME]" at bounding box center [340, 304] width 175 height 12
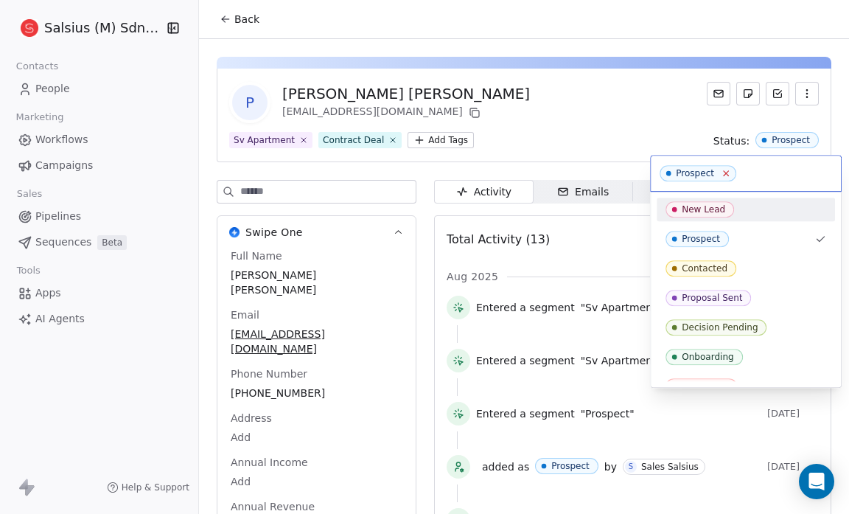
click at [724, 175] on icon at bounding box center [726, 173] width 5 height 5
click at [649, 103] on html "Salsius (M) Sdn Bhd Contacts People Marketing Workflows Campaigns Sales Pipelin…" at bounding box center [424, 257] width 849 height 514
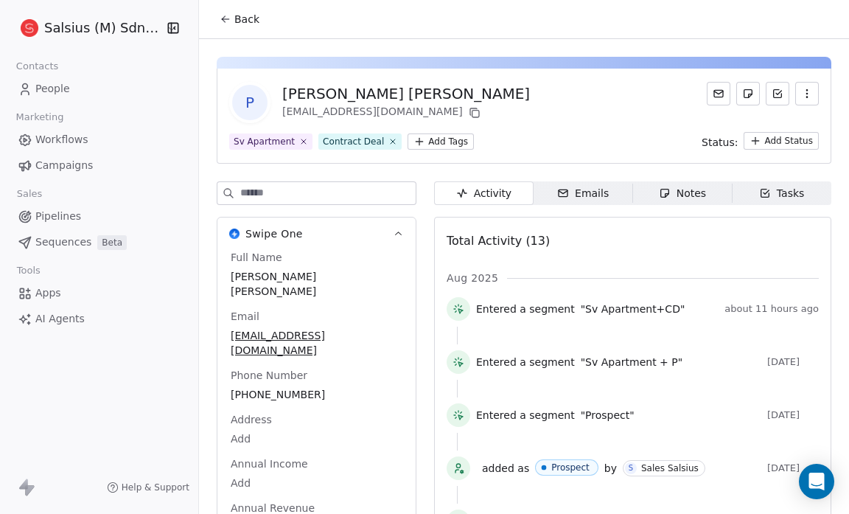
click at [236, 8] on button "Back" at bounding box center [239, 19] width 57 height 27
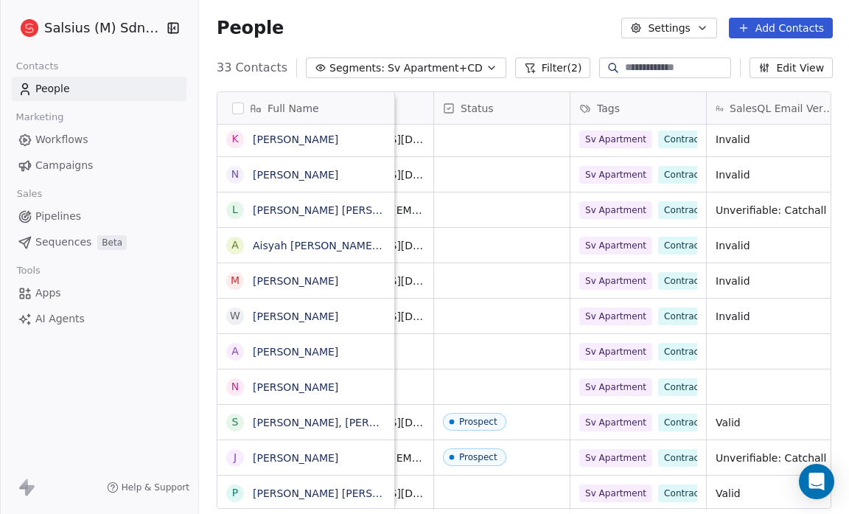
scroll to position [9, 805]
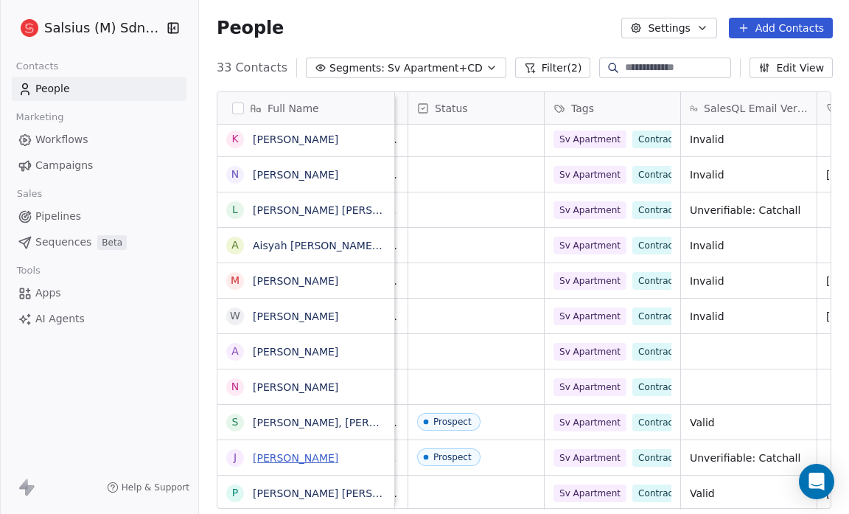
click at [293, 452] on link "[PERSON_NAME]" at bounding box center [295, 458] width 85 height 12
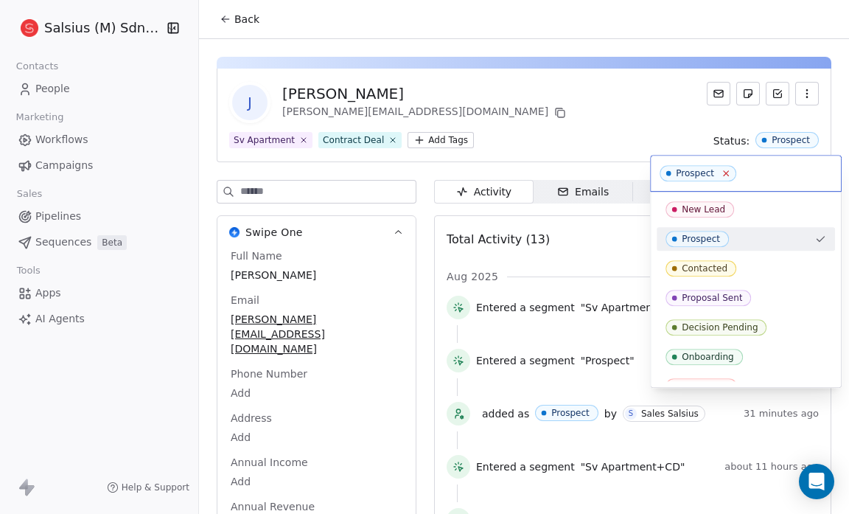
click at [725, 176] on icon at bounding box center [726, 174] width 10 height 10
click at [633, 116] on html "Salsius (M) Sdn Bhd Contacts People Marketing Workflows Campaigns Sales Pipelin…" at bounding box center [424, 257] width 849 height 514
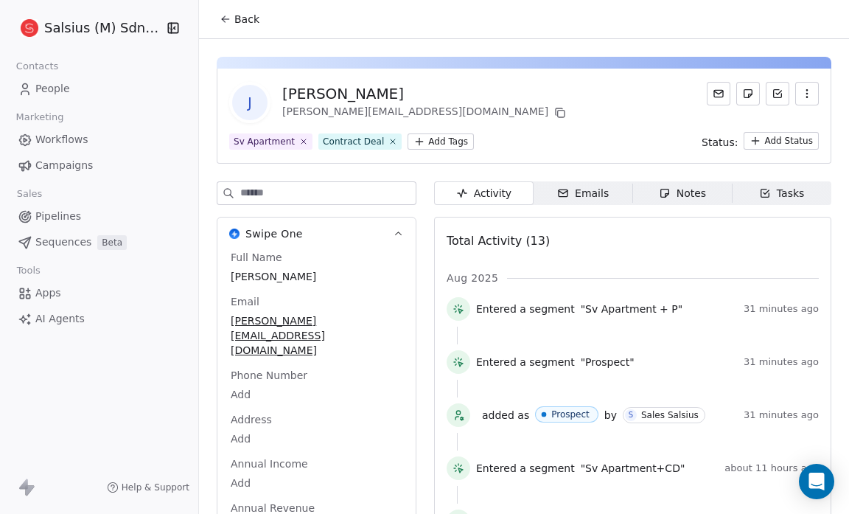
click at [230, 25] on button "Back" at bounding box center [239, 19] width 57 height 27
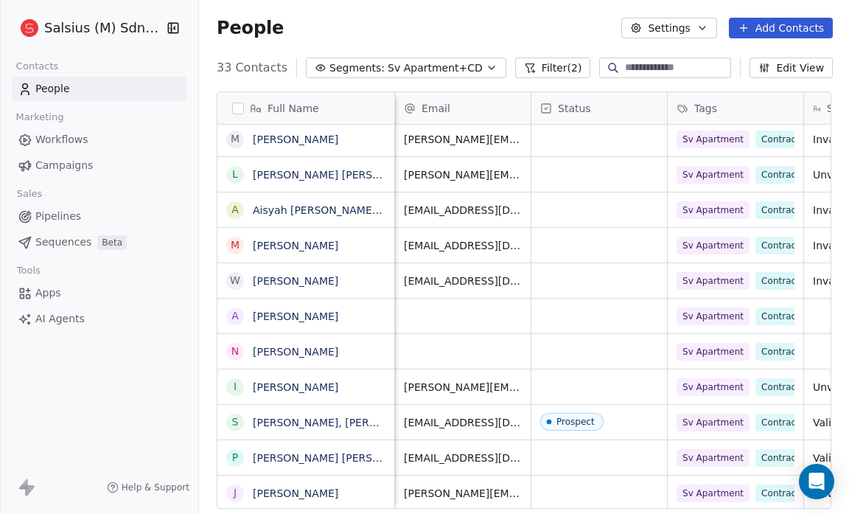
scroll to position [9, 682]
click at [318, 419] on link "[PERSON_NAME], [PERSON_NAME]" at bounding box center [342, 422] width 178 height 12
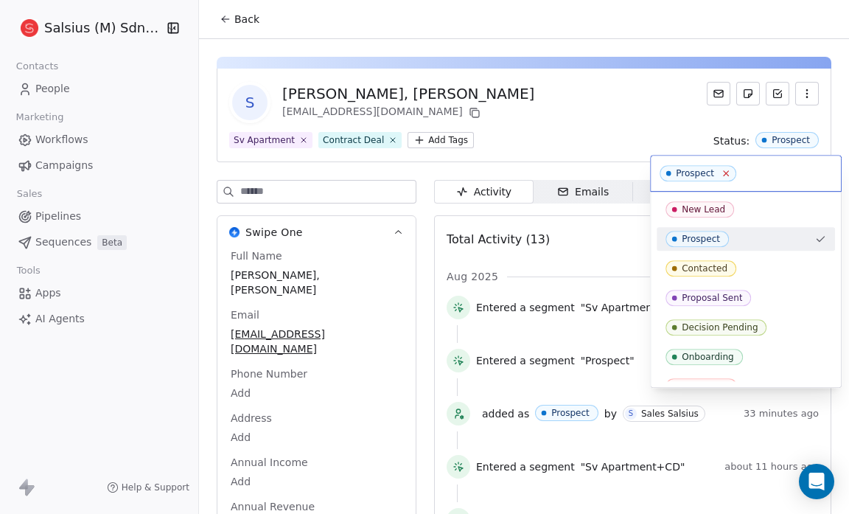
click at [721, 177] on icon at bounding box center [726, 174] width 10 height 10
click at [548, 105] on html "Salsius (M) Sdn Bhd Contacts People Marketing Workflows Campaigns Sales Pipelin…" at bounding box center [424, 257] width 849 height 514
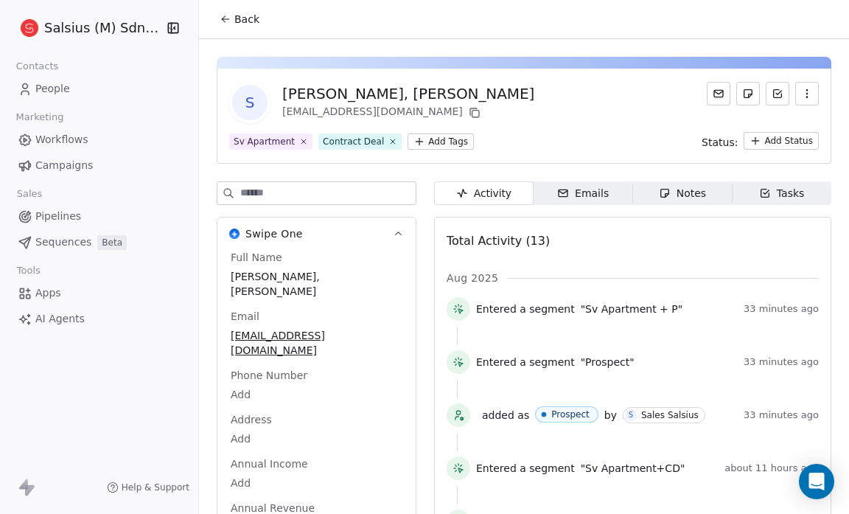
click at [548, 105] on div "S Swee Foong, Yan msyansf@gmail.com" at bounding box center [524, 102] width 590 height 41
click at [229, 24] on icon at bounding box center [226, 19] width 12 height 12
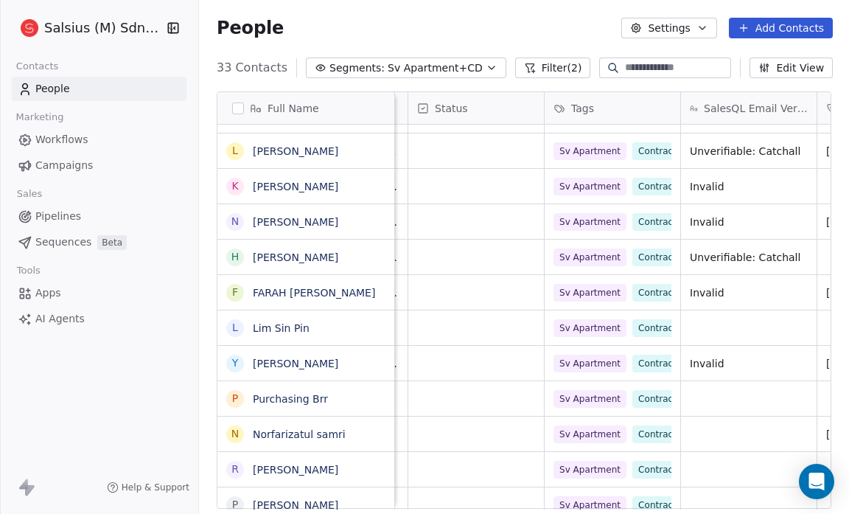
scroll to position [203, 0]
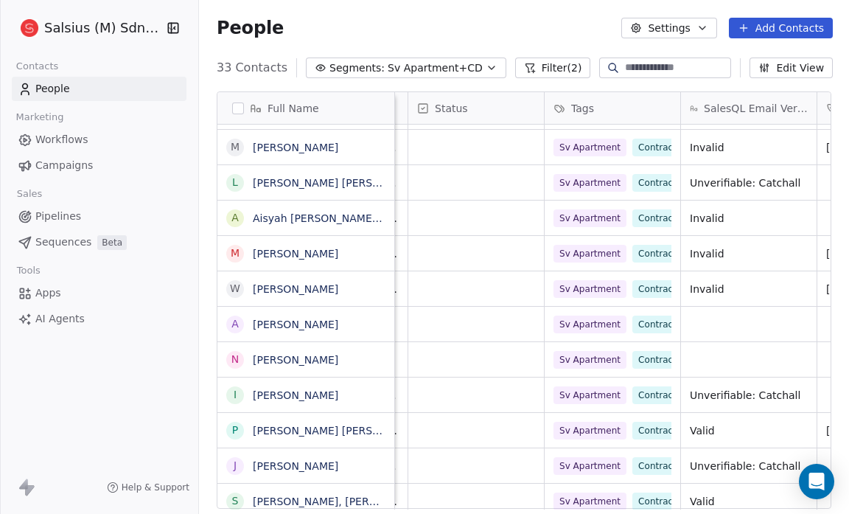
click at [486, 69] on icon "button" at bounding box center [492, 68] width 12 height 12
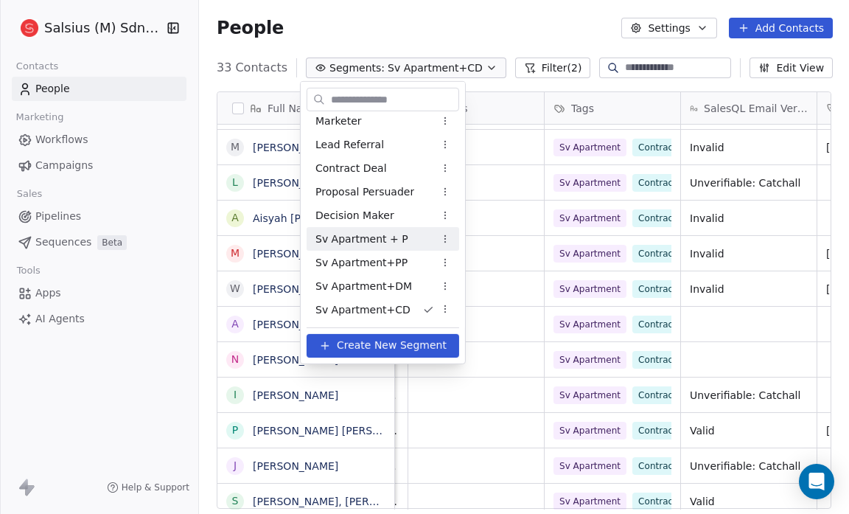
click at [399, 242] on div "Sv Apartment + P" at bounding box center [383, 239] width 153 height 24
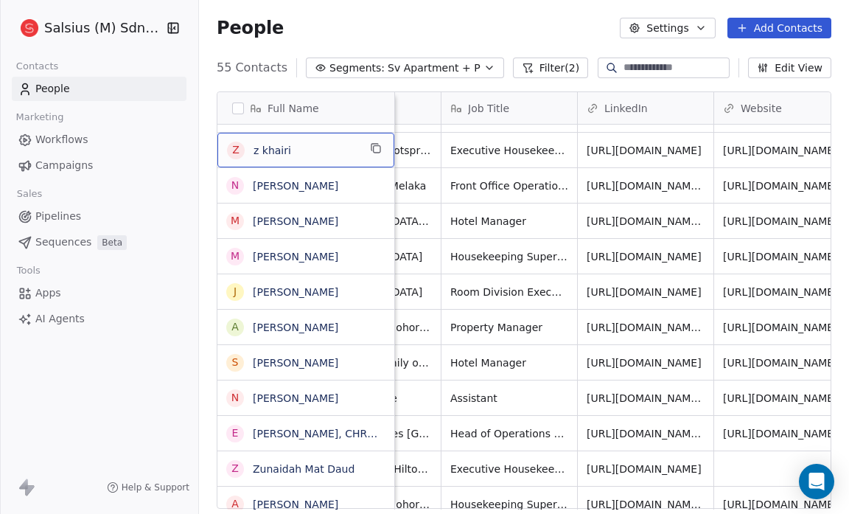
click at [364, 137] on div "z z khairi" at bounding box center [305, 150] width 177 height 35
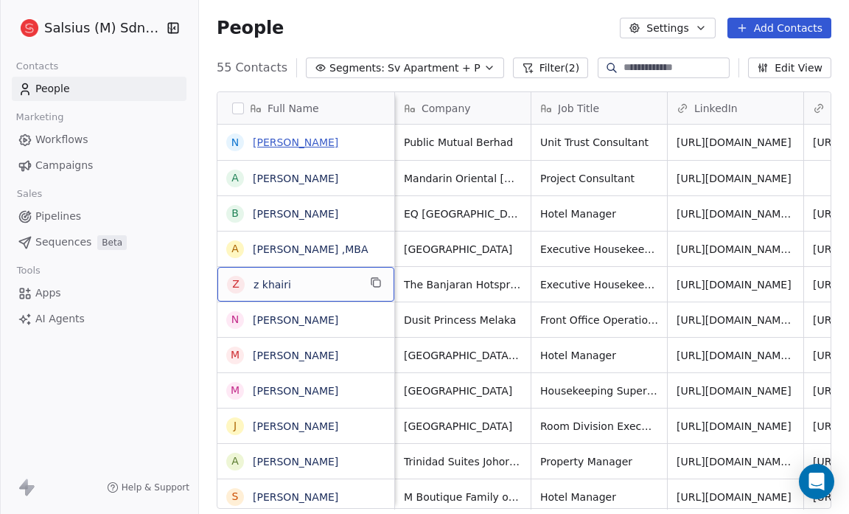
click at [287, 136] on link "[PERSON_NAME]" at bounding box center [295, 142] width 85 height 12
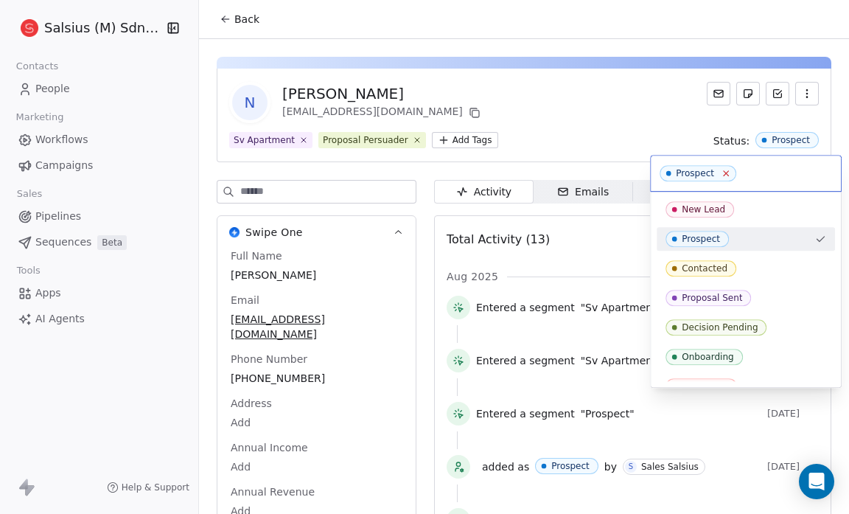
click at [721, 173] on icon at bounding box center [726, 174] width 10 height 10
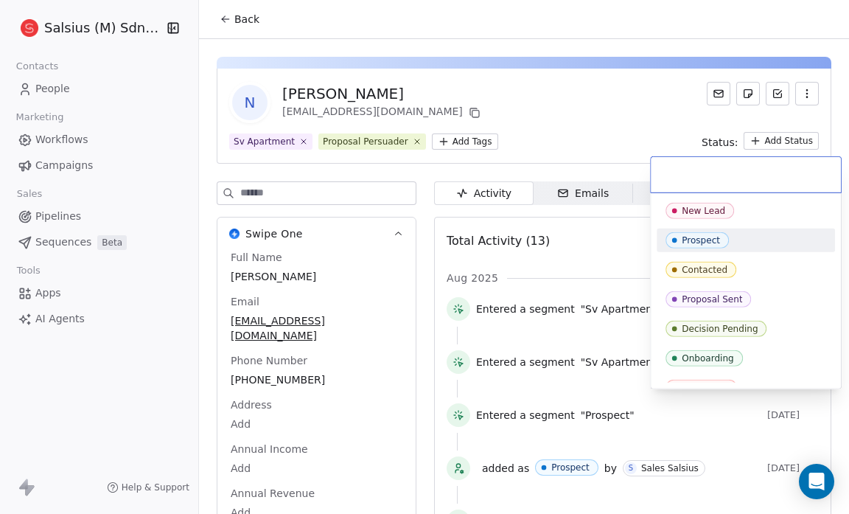
click at [407, 136] on html "Salsius (M) Sdn Bhd Contacts People Marketing Workflows Campaigns Sales Pipelin…" at bounding box center [424, 257] width 849 height 514
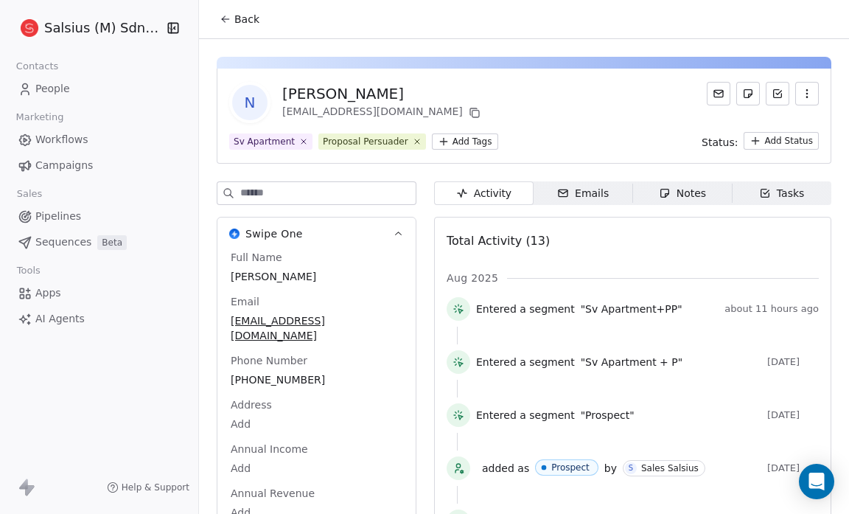
click at [413, 137] on icon at bounding box center [417, 141] width 9 height 9
click at [339, 139] on html "Salsius (M) Sdn Bhd Contacts People Marketing Workflows Campaigns Sales Pipelin…" at bounding box center [424, 257] width 849 height 514
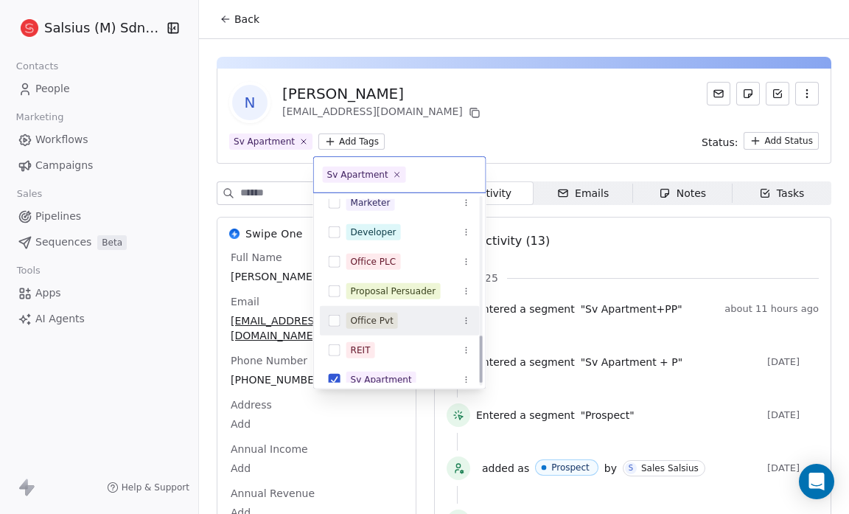
scroll to position [542, 0]
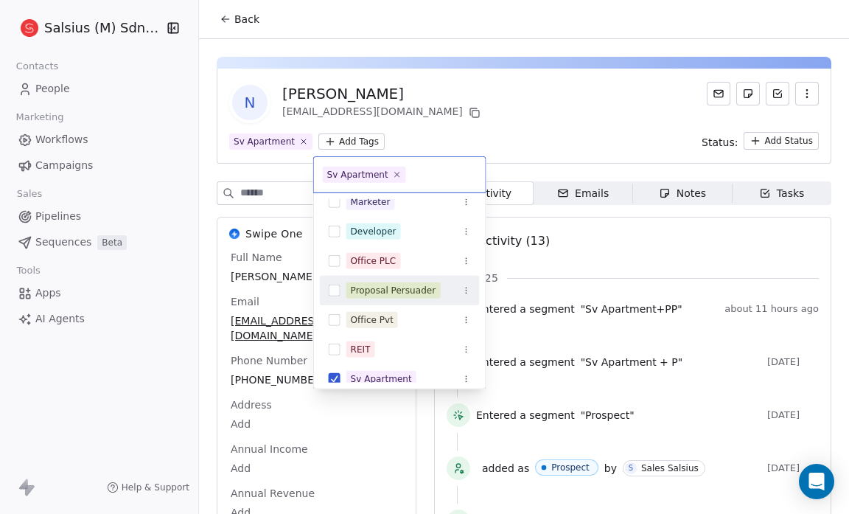
click at [335, 290] on button "Suggestions" at bounding box center [335, 290] width 12 height 12
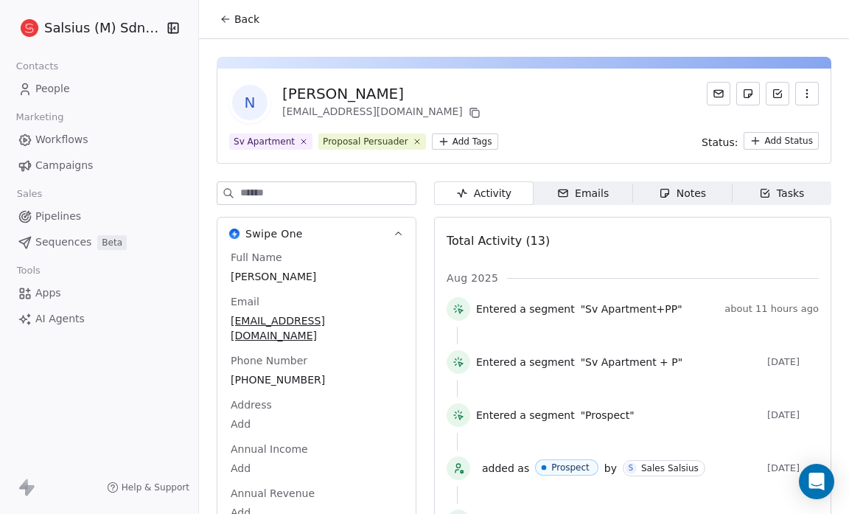
click at [570, 119] on html "Salsius (M) Sdn Bhd Contacts People Marketing Workflows Campaigns Sales Pipelin…" at bounding box center [424, 257] width 849 height 514
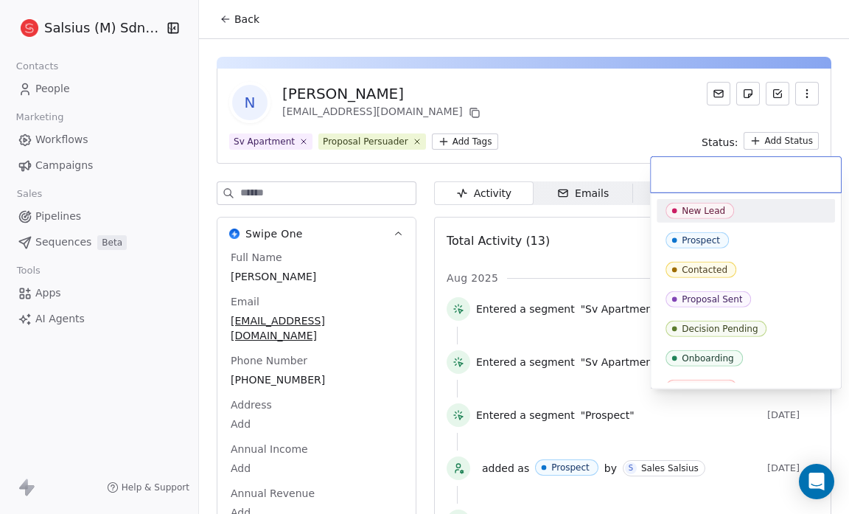
click at [771, 135] on html "Salsius (M) Sdn Bhd Contacts People Marketing Workflows Campaigns Sales Pipelin…" at bounding box center [424, 257] width 849 height 514
click at [704, 235] on div "Prospect" at bounding box center [701, 240] width 38 height 10
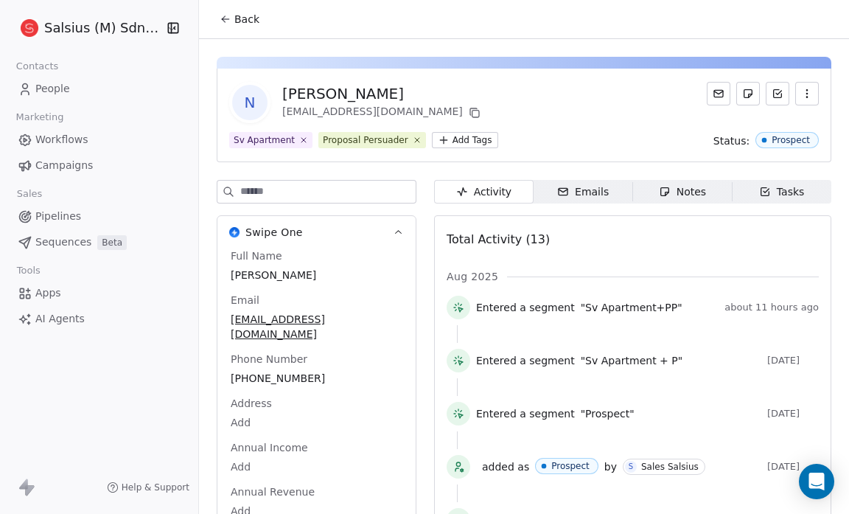
click at [534, 110] on div "N Nisa Ariffin nariffin@publicmutual.com.my" at bounding box center [524, 102] width 590 height 41
click at [225, 13] on icon at bounding box center [226, 19] width 12 height 12
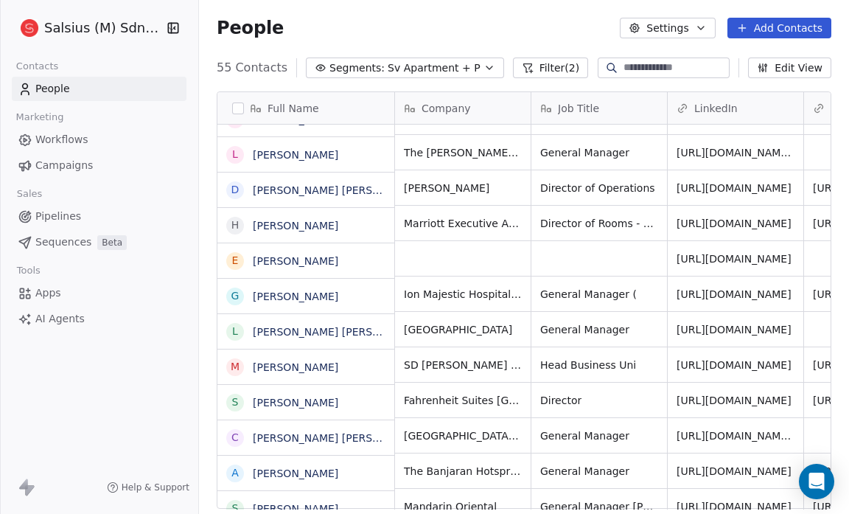
scroll to position [1439, 0]
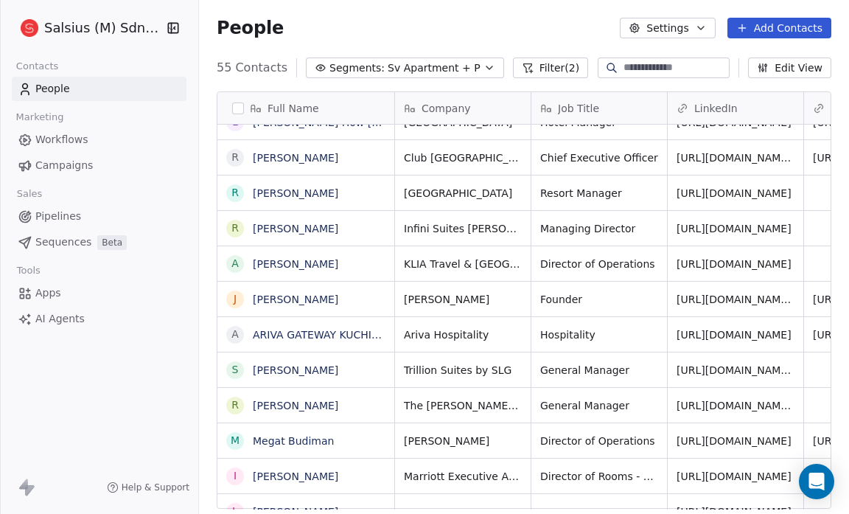
click at [203, 360] on div "Full Name S Suzana M. Azmi N Nigel Lee E Eugine Wong, CHRM, CHM Z Zunaidah Mat …" at bounding box center [524, 306] width 650 height 452
